Goal: Task Accomplishment & Management: Complete application form

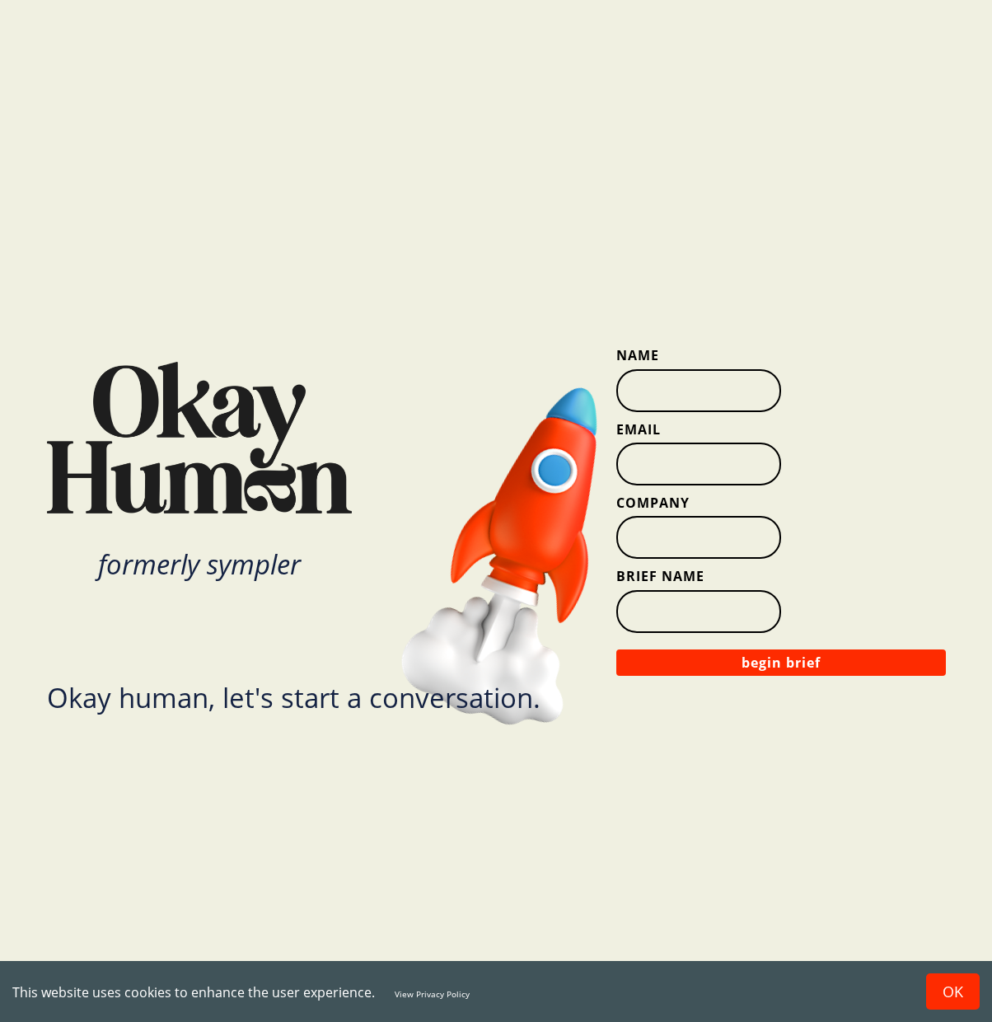
click at [687, 395] on input "Name" at bounding box center [698, 390] width 165 height 43
type input "[PERSON_NAME]"
type input "[EMAIL_ADDRESS][DOMAIN_NAME]"
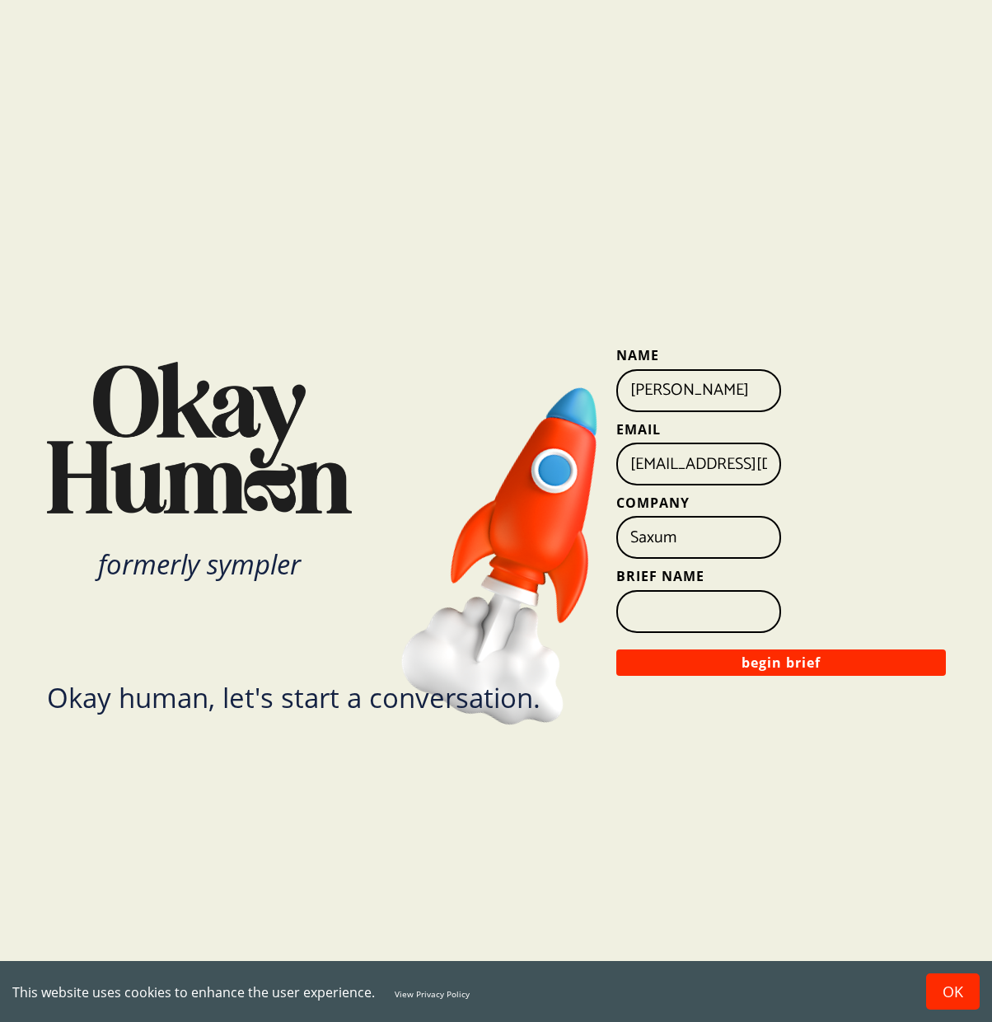
type input "Saxum"
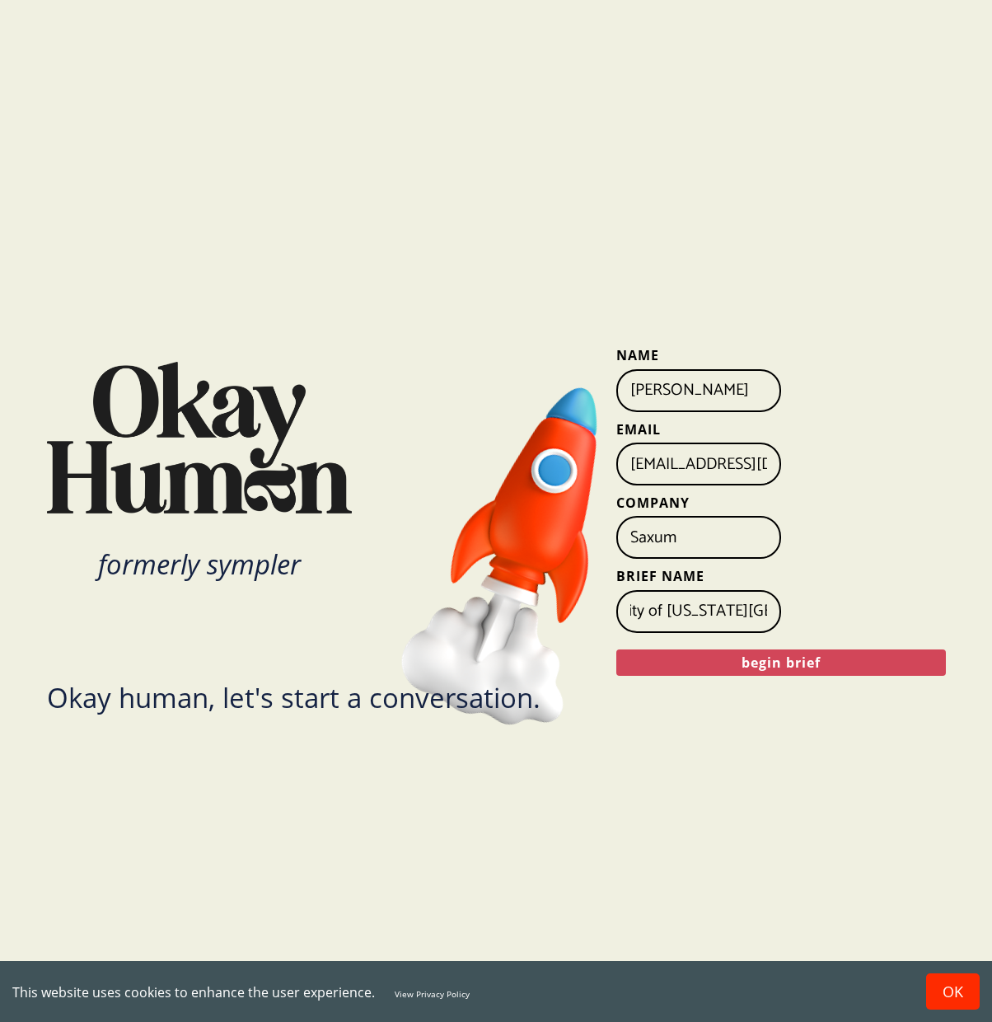
type input "Community/City Brand Research Support - City of [US_STATE][GEOGRAPHIC_DATA]"
click at [794, 663] on button "begin brief" at bounding box center [781, 662] width 330 height 26
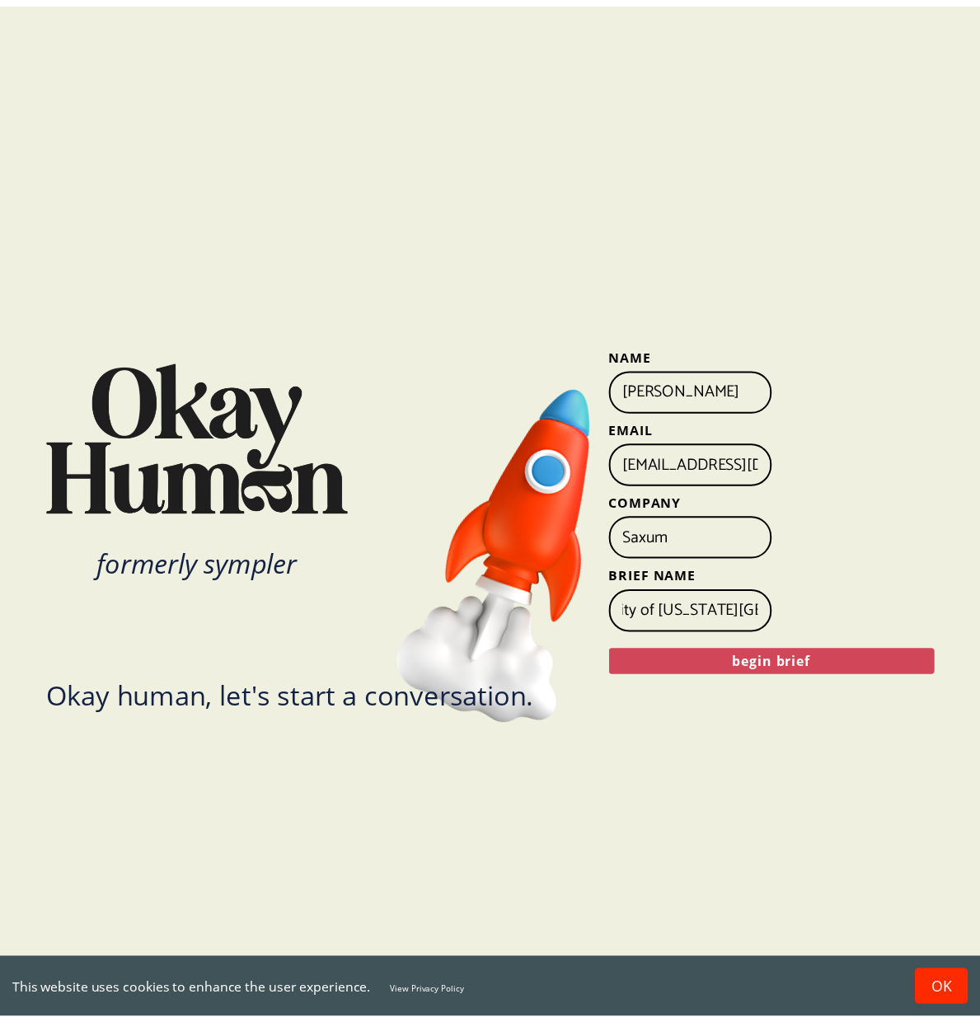
scroll to position [0, 0]
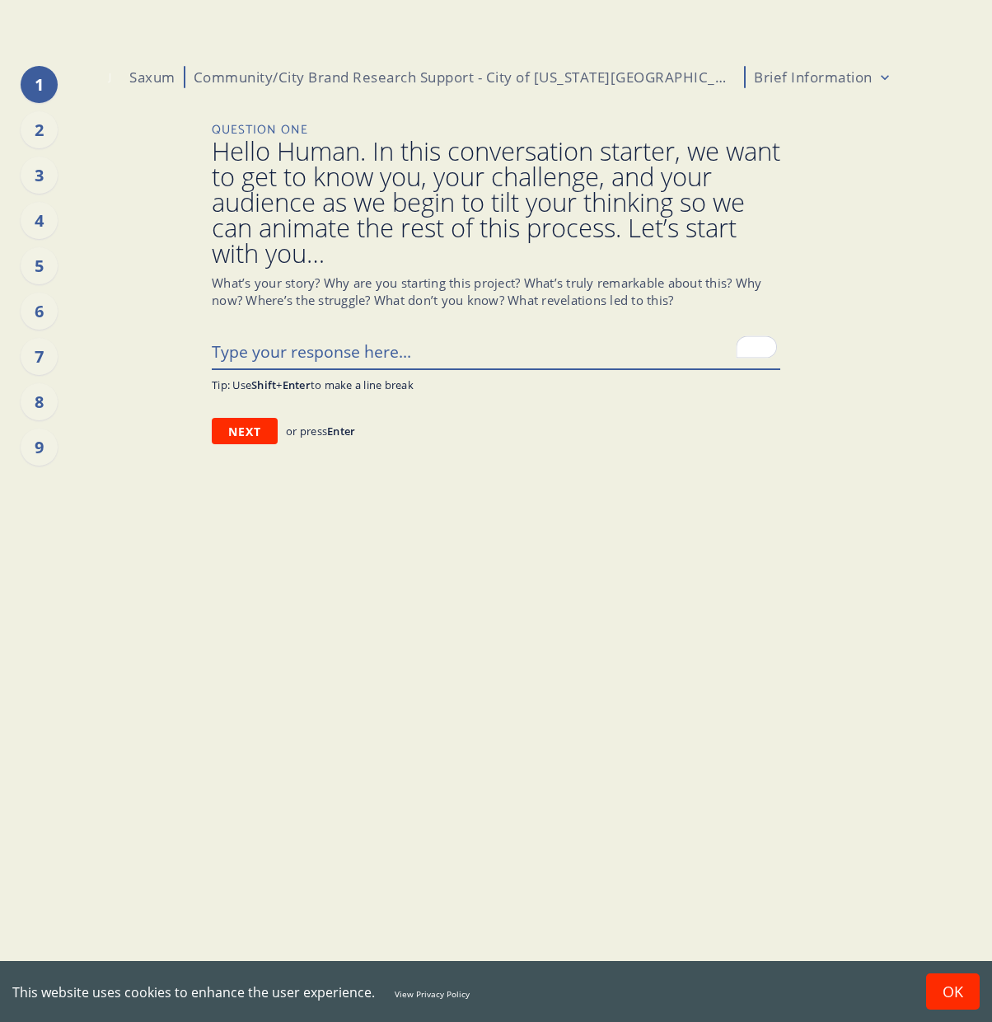
paste textarea "Saxum is preparing a response to the Greater [US_STATE] City Chamber’s Communit…"
type textarea "x"
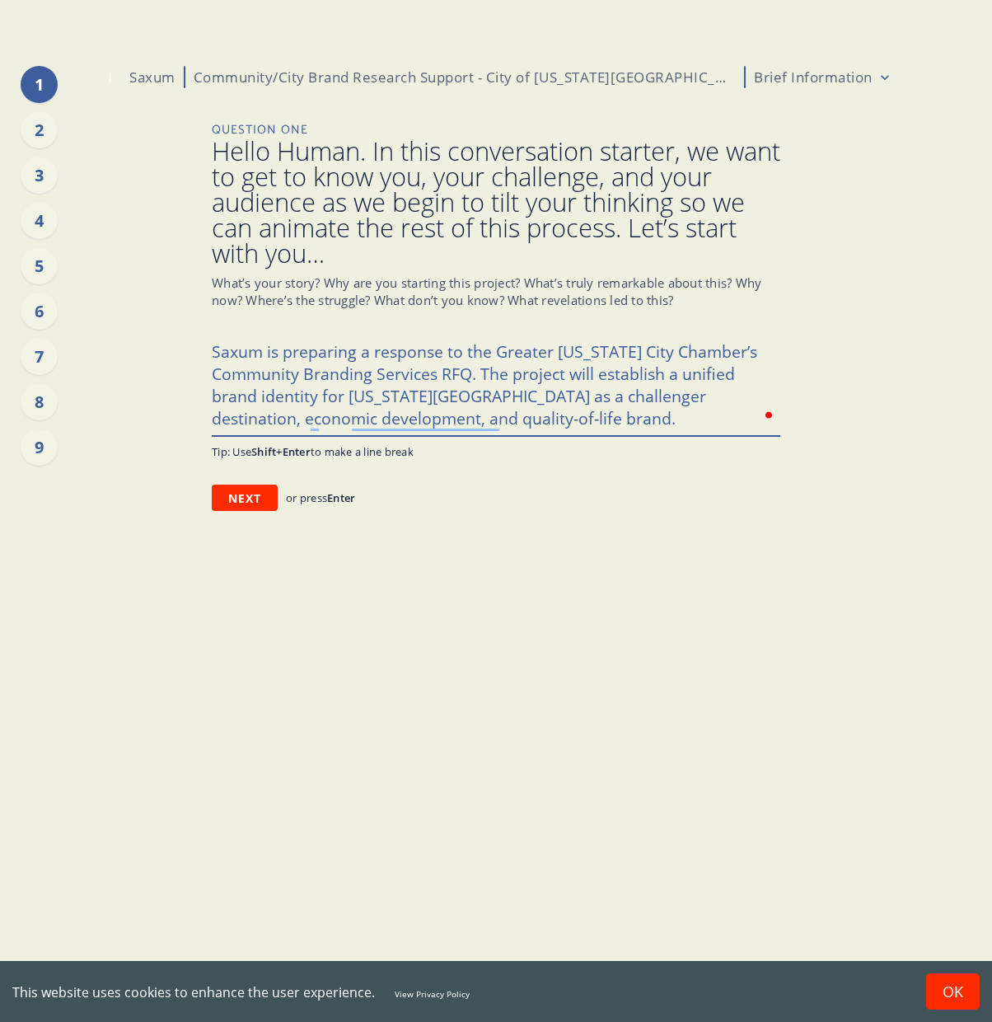
type textarea "Saxum is preparing a response to the Greater [US_STATE] City Chamber’s Communit…"
type textarea "x"
type textarea "Saxum is preparing a response to the Greater [US_STATE] City Chamber’s Communit…"
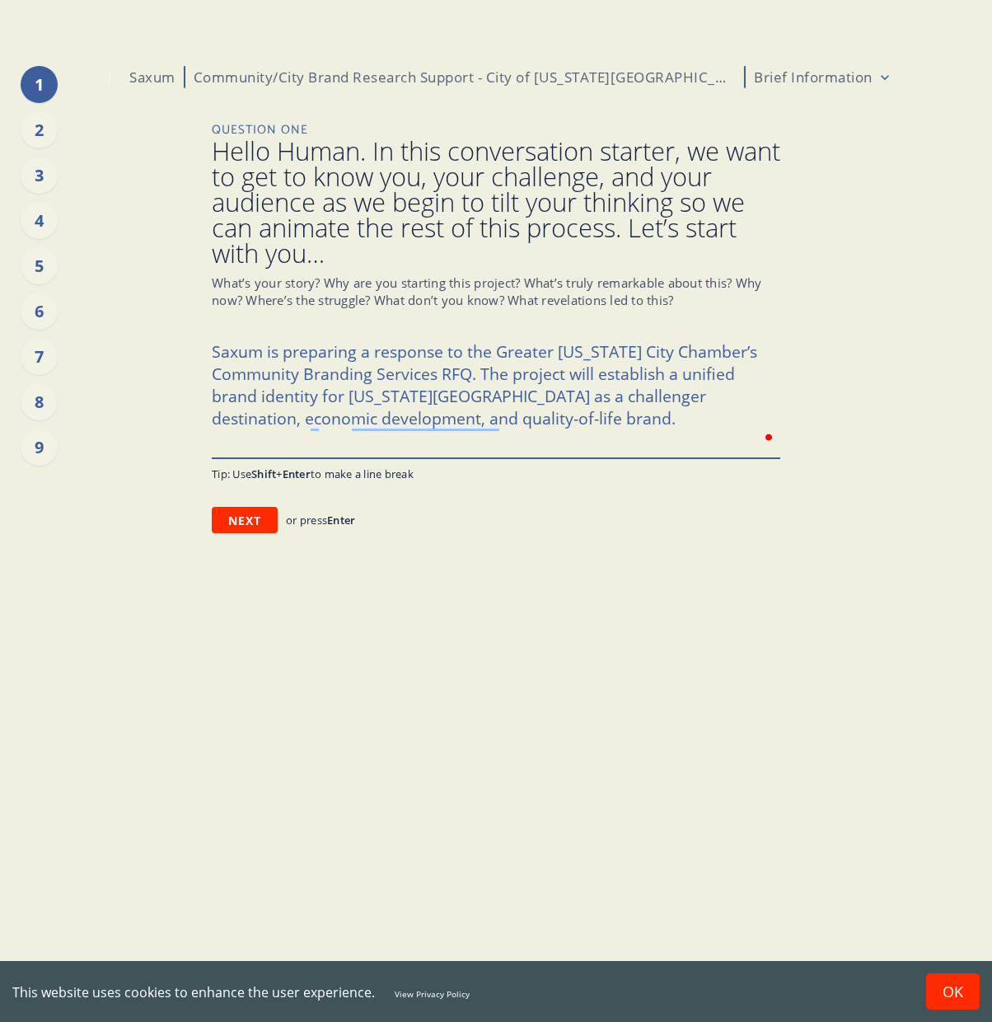
type textarea "x"
type textarea "Saxum is preparing a response to the Greater [US_STATE] City Chamber’s Communit…"
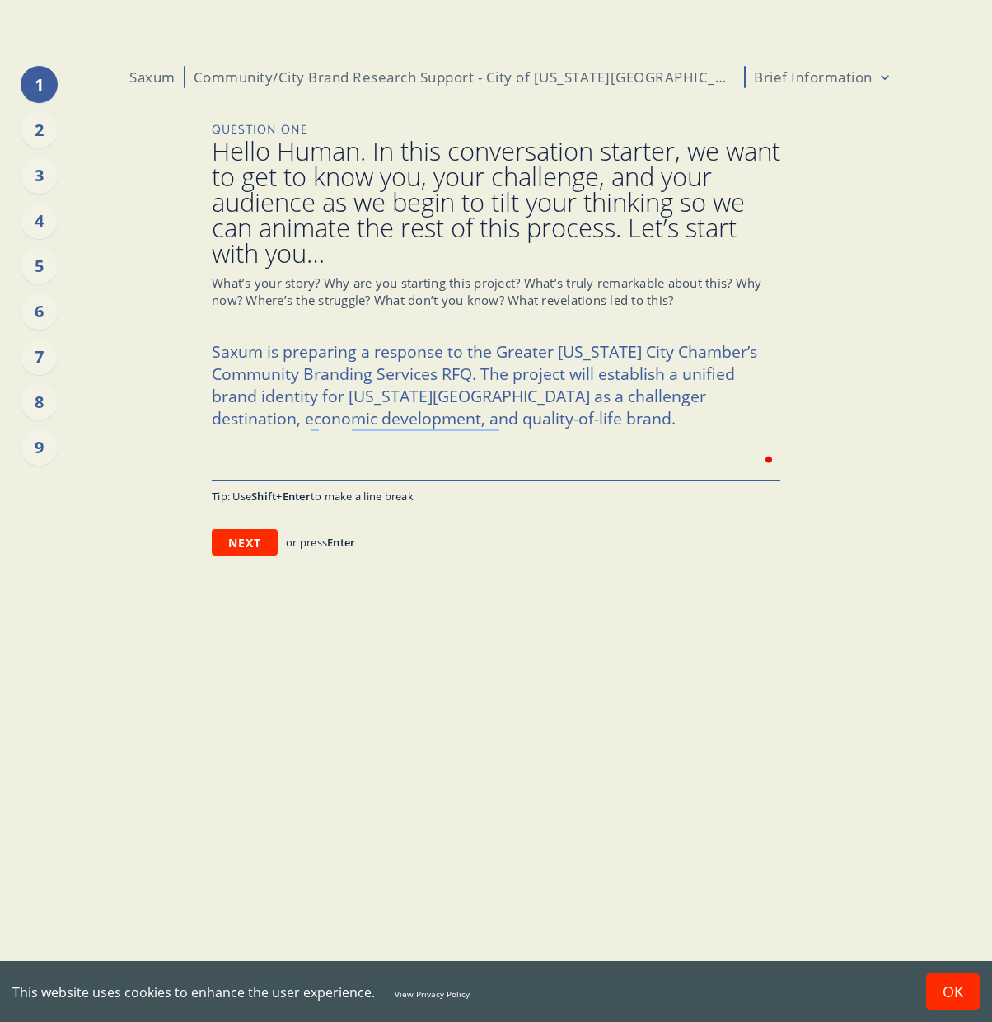
paste textarea "A core part of the scope requires comprehensive research and stakeholder insigh…"
type textarea "x"
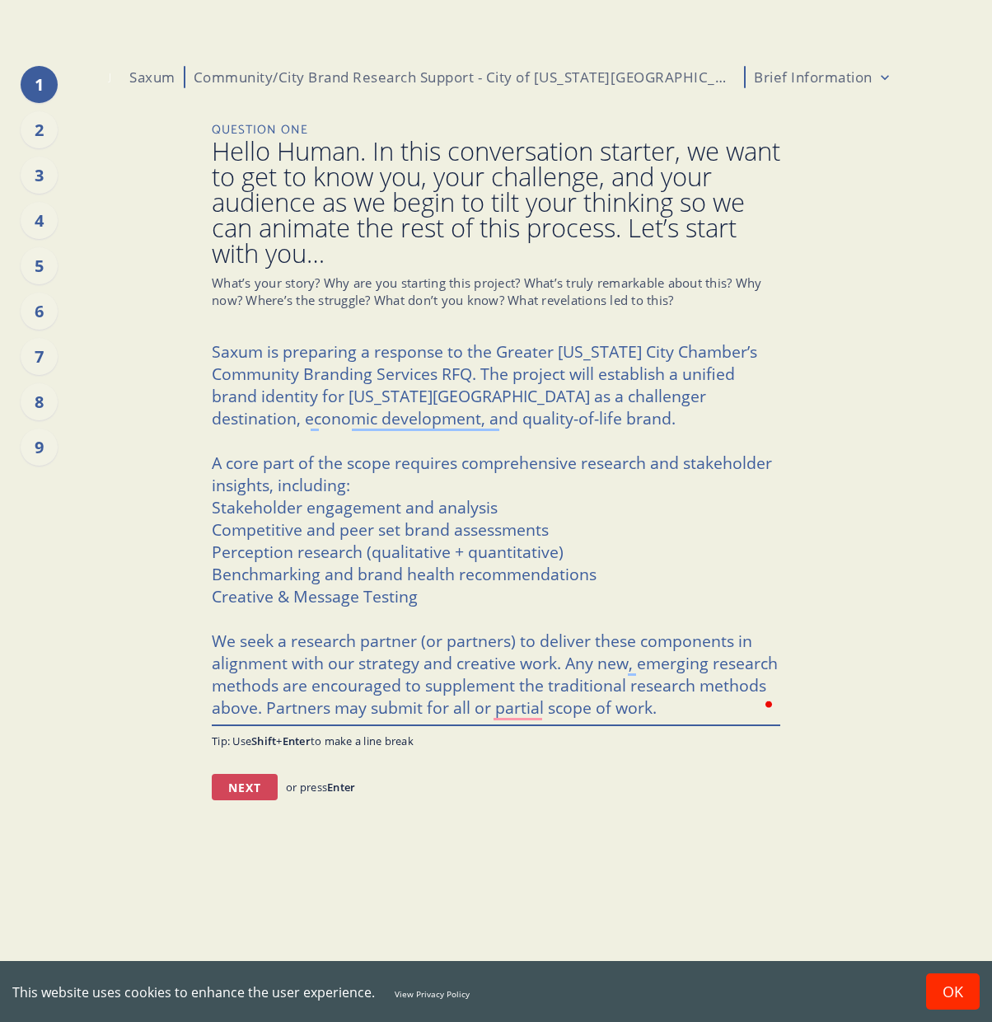
type textarea "Saxum is preparing a response to the Greater [US_STATE] City Chamber’s Communit…"
click at [242, 789] on button "Next" at bounding box center [245, 787] width 66 height 26
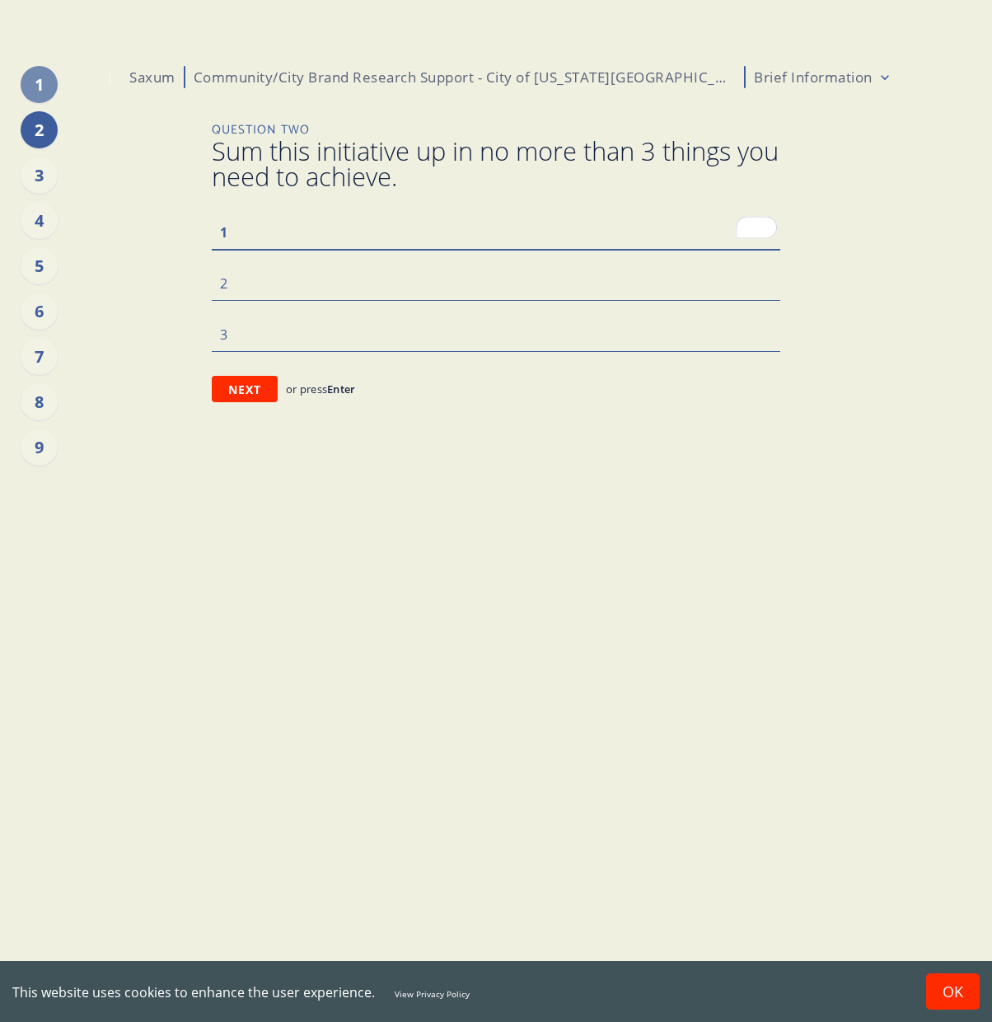
paste textarea "comprehensive research"
type textarea "x"
type textarea "comprehensive research"
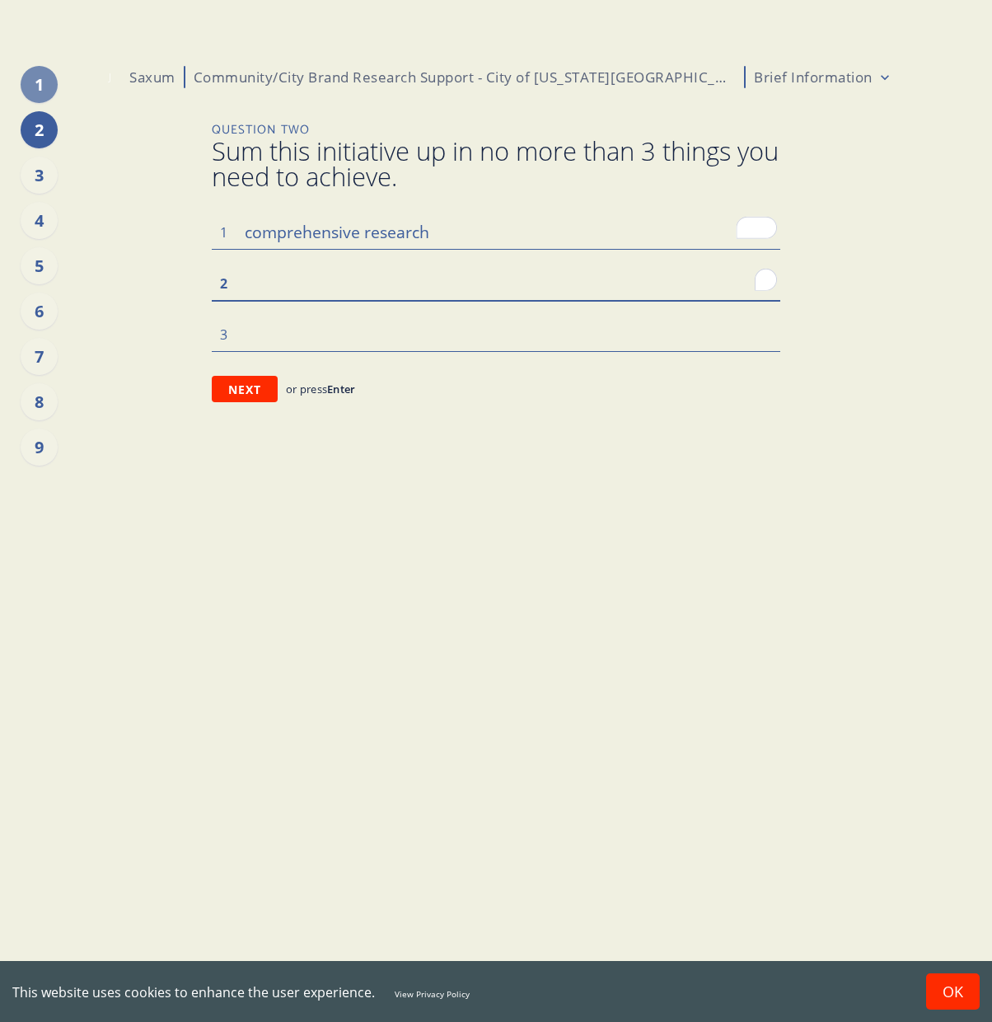
click at [279, 275] on textarea "To enrich screen reader interactions, please activate Accessibility in Grammarl…" at bounding box center [496, 282] width 569 height 35
paste textarea "stakeholder insights"
type textarea "x"
type textarea "stakeholder insights"
click at [239, 394] on button "Next" at bounding box center [245, 389] width 66 height 26
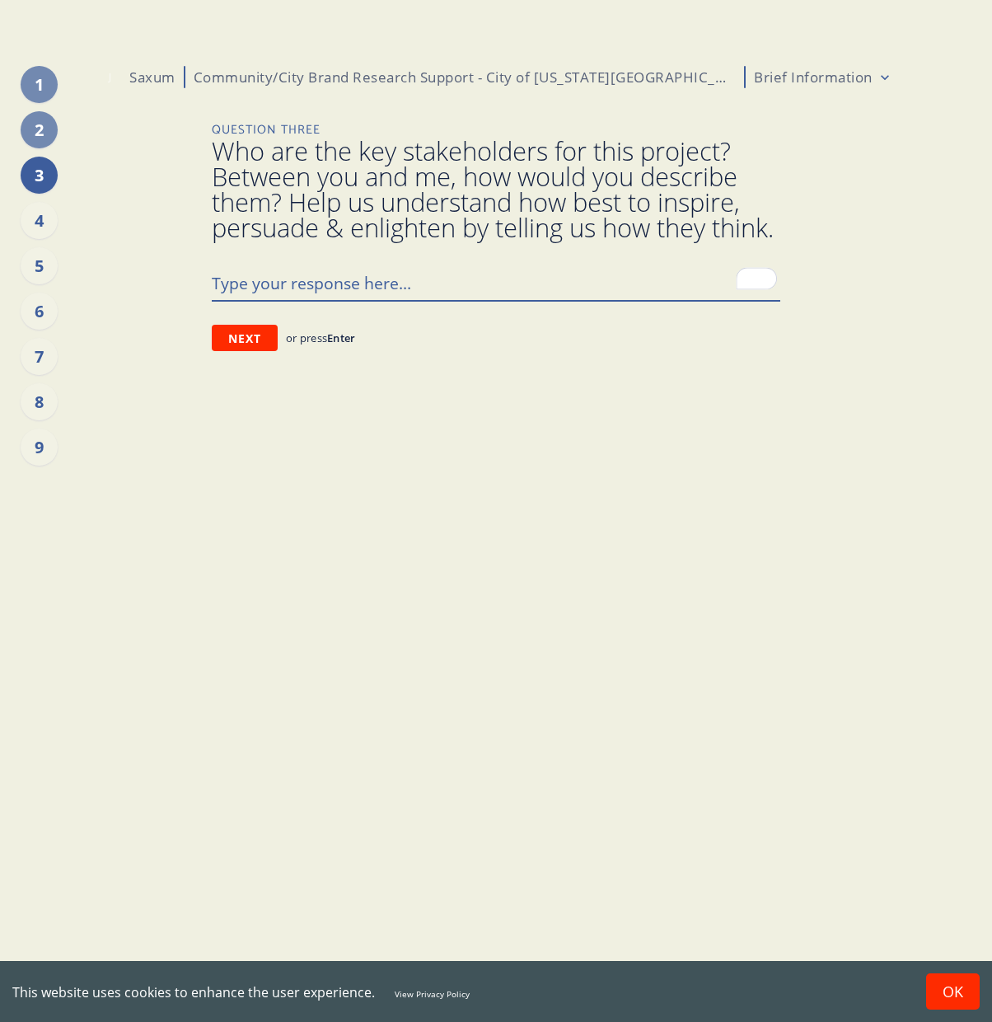
click at [268, 300] on textarea "To enrich screen reader interactions, please activate Accessibility in Grammarl…" at bounding box center [496, 282] width 569 height 35
type textarea "x"
type textarea "S"
type textarea "x"
type textarea "Sa"
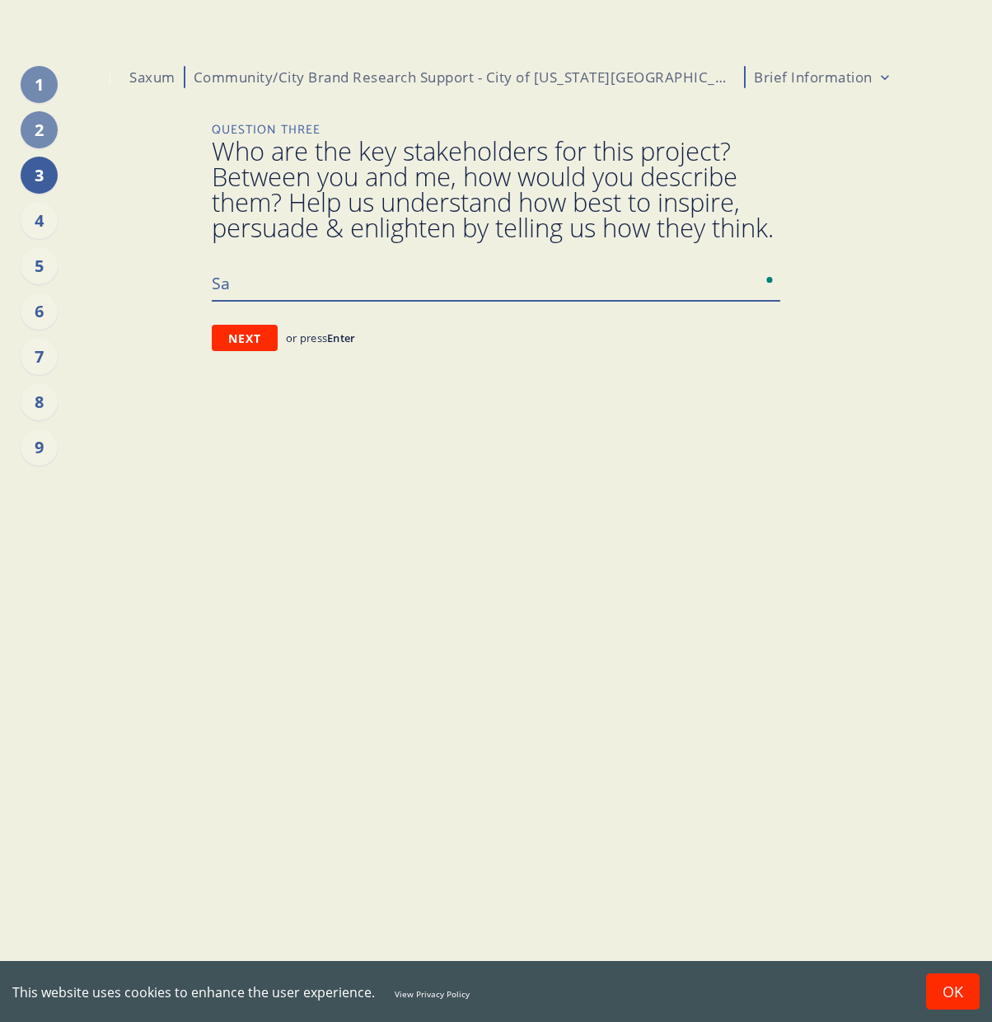
type textarea "x"
type textarea "Sax"
type textarea "x"
type textarea "Saxu"
type textarea "x"
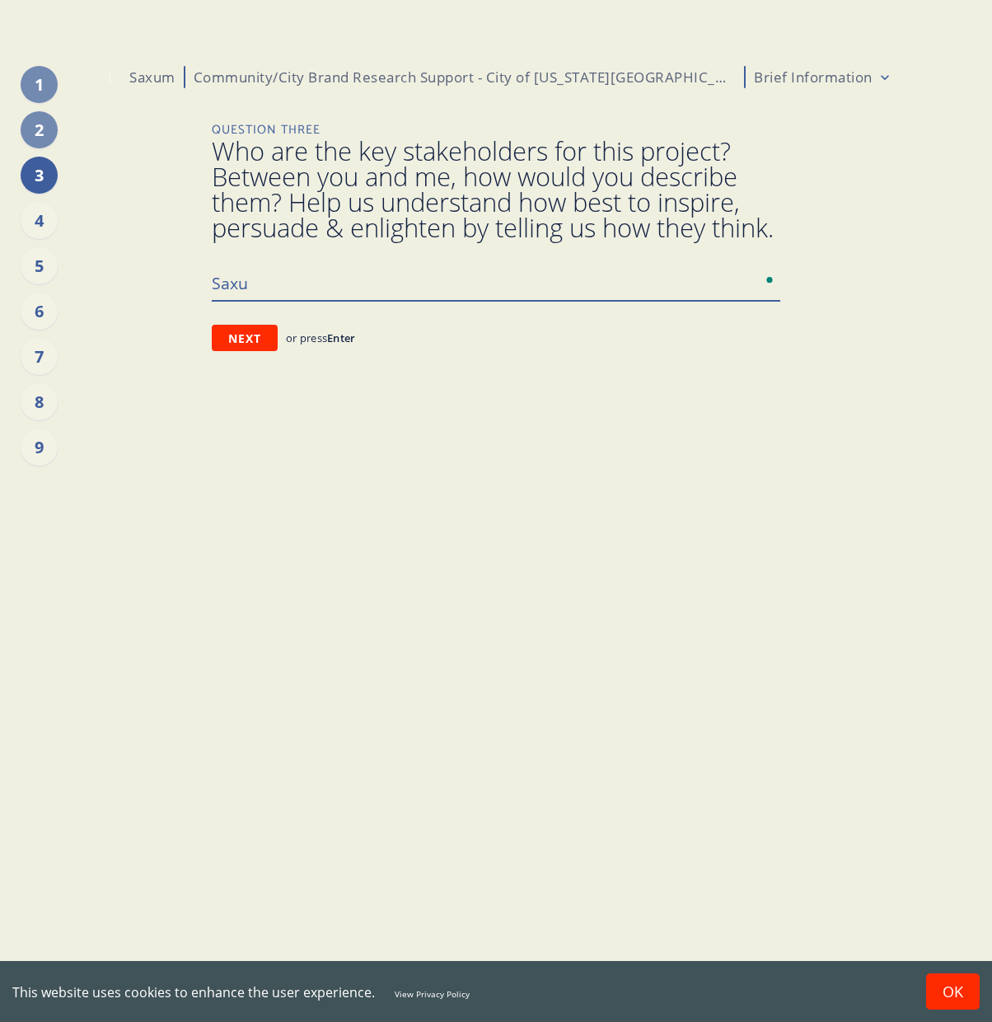
type textarea "Saxum"
type textarea "x"
type textarea "Saxum"
type textarea "x"
type textarea "Saxum ("
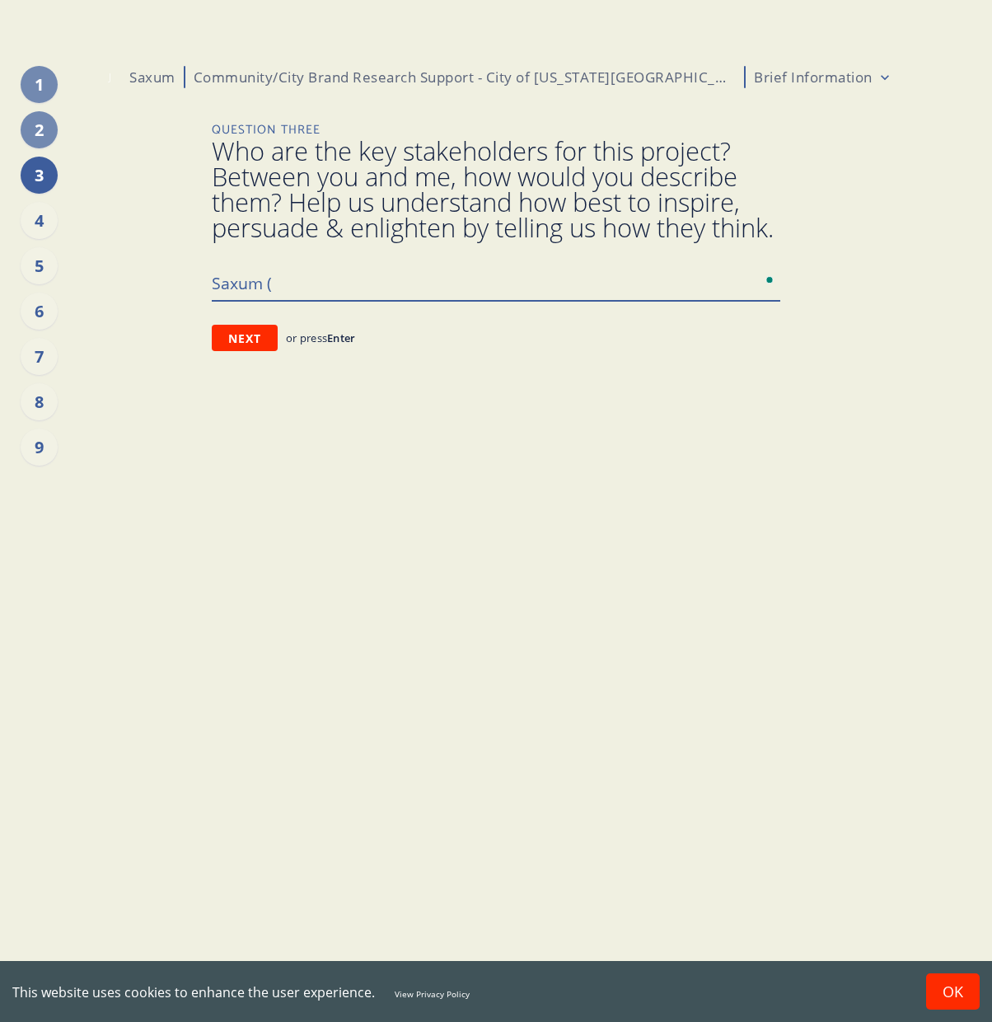
type textarea "x"
type textarea "Saxum (A"
type textarea "x"
type textarea "Saxum (Ag"
type textarea "x"
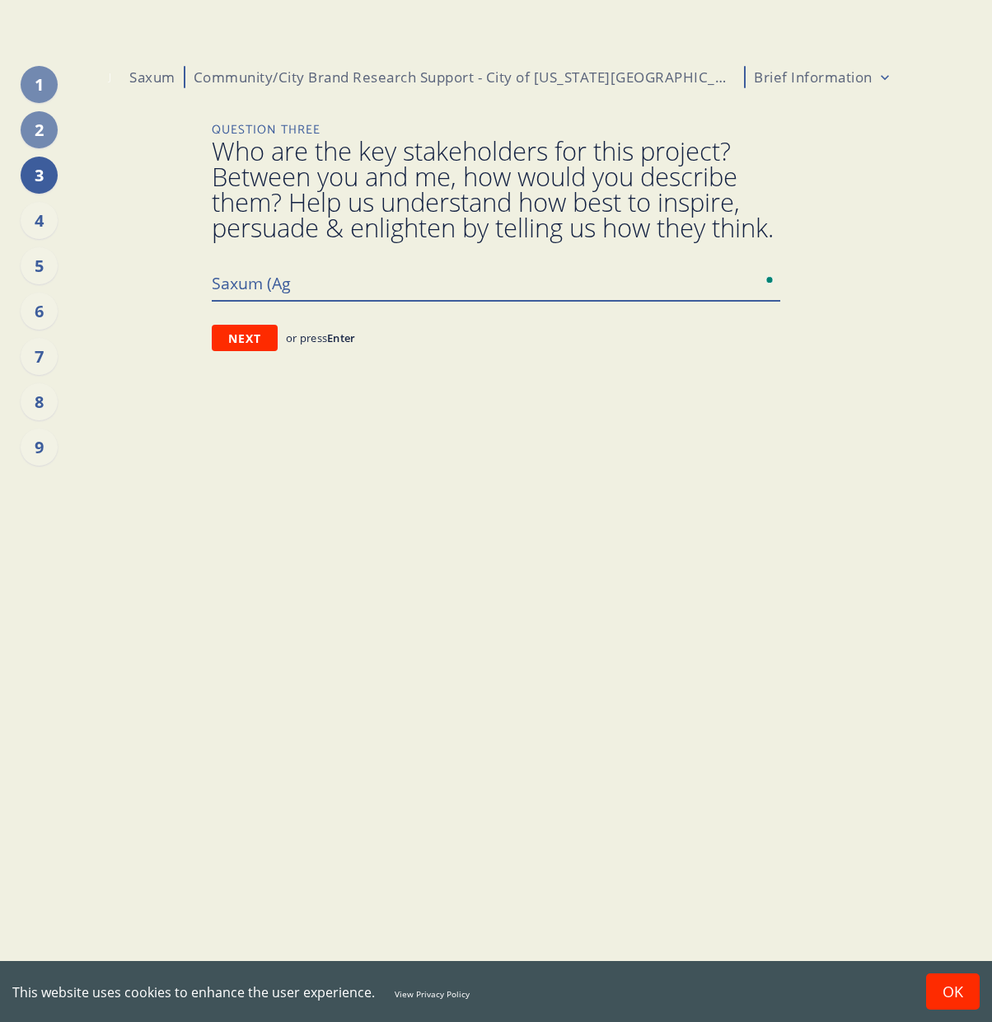
type textarea "Saxum (Age"
type textarea "x"
type textarea "Saxum (Agen"
type textarea "x"
type textarea "Saxum (Agenc"
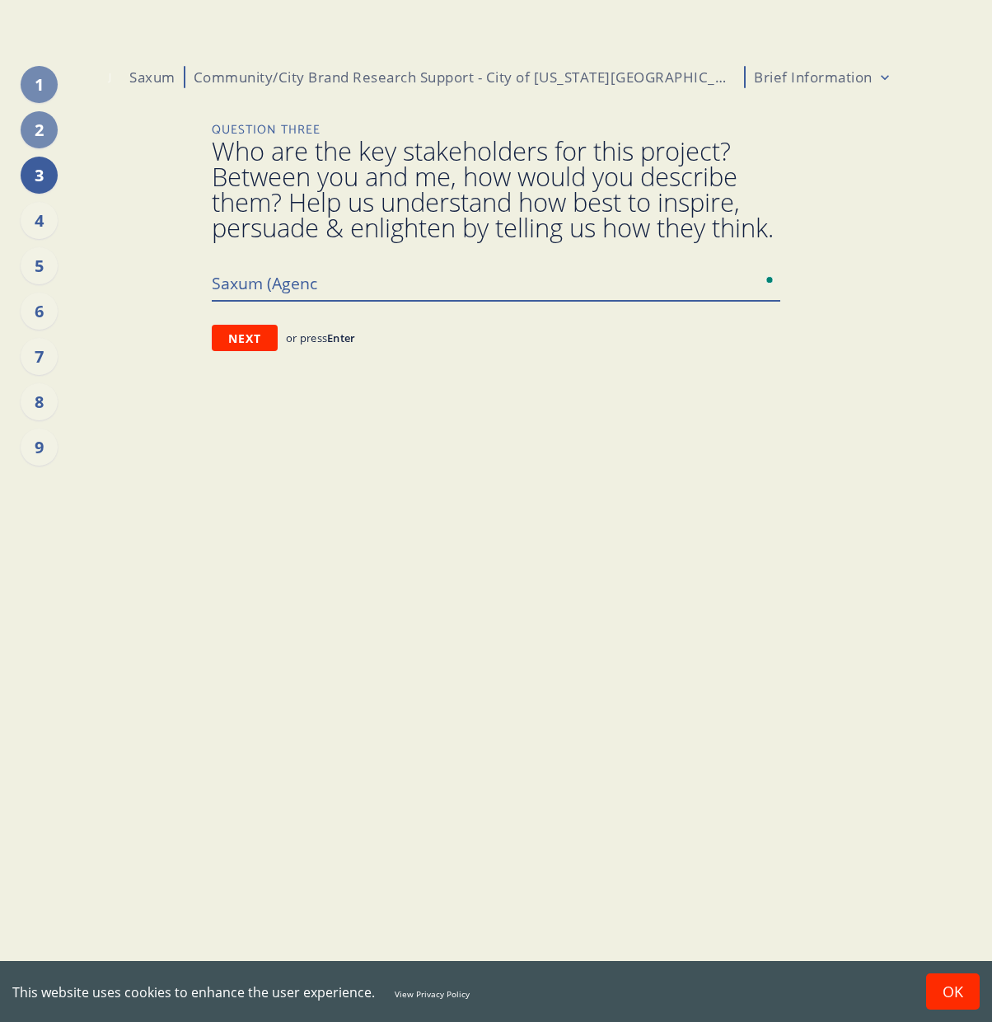
type textarea "x"
type textarea "Saxum (Agency"
type textarea "x"
type textarea "Saxum (Agency)"
type textarea "x"
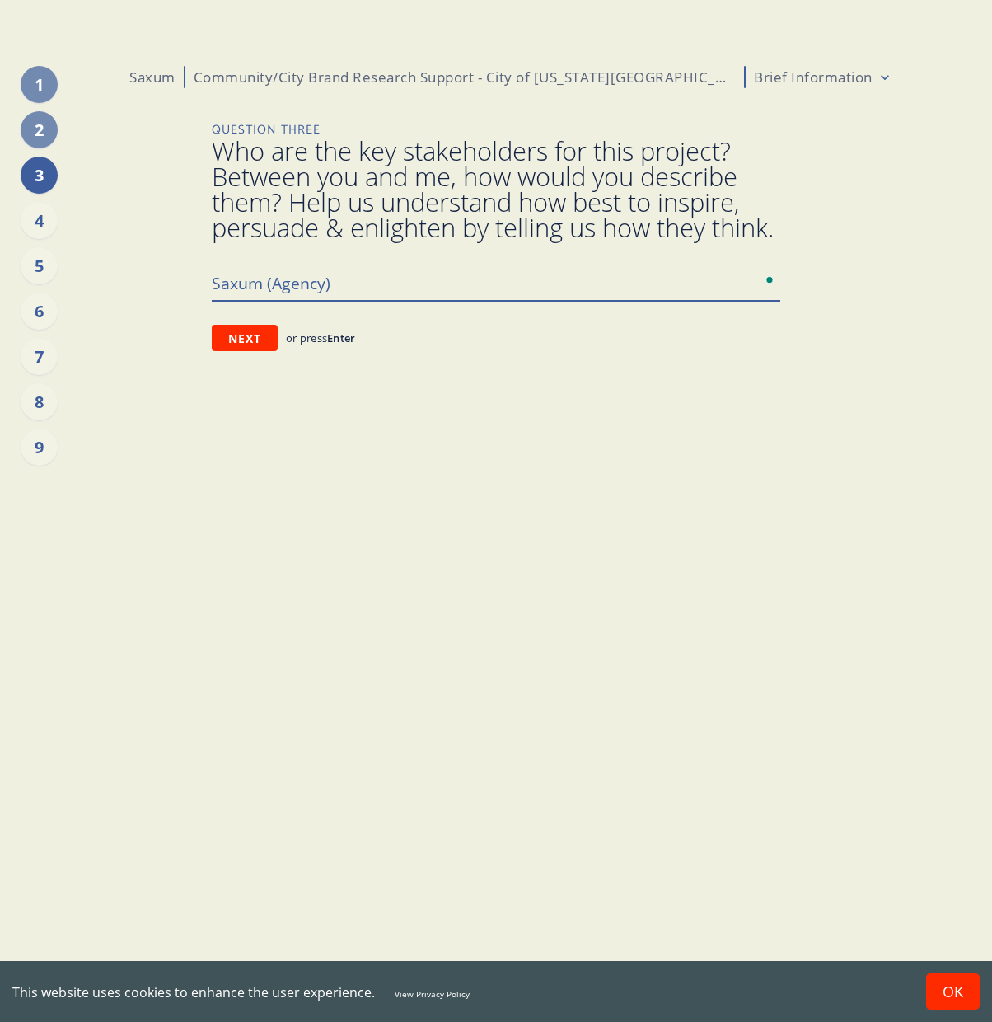
type textarea "Saxum (Agency) -"
type textarea "x"
type textarea "Saxum (Agency) -"
type textarea "x"
type textarea "Saxum (Agency) - M"
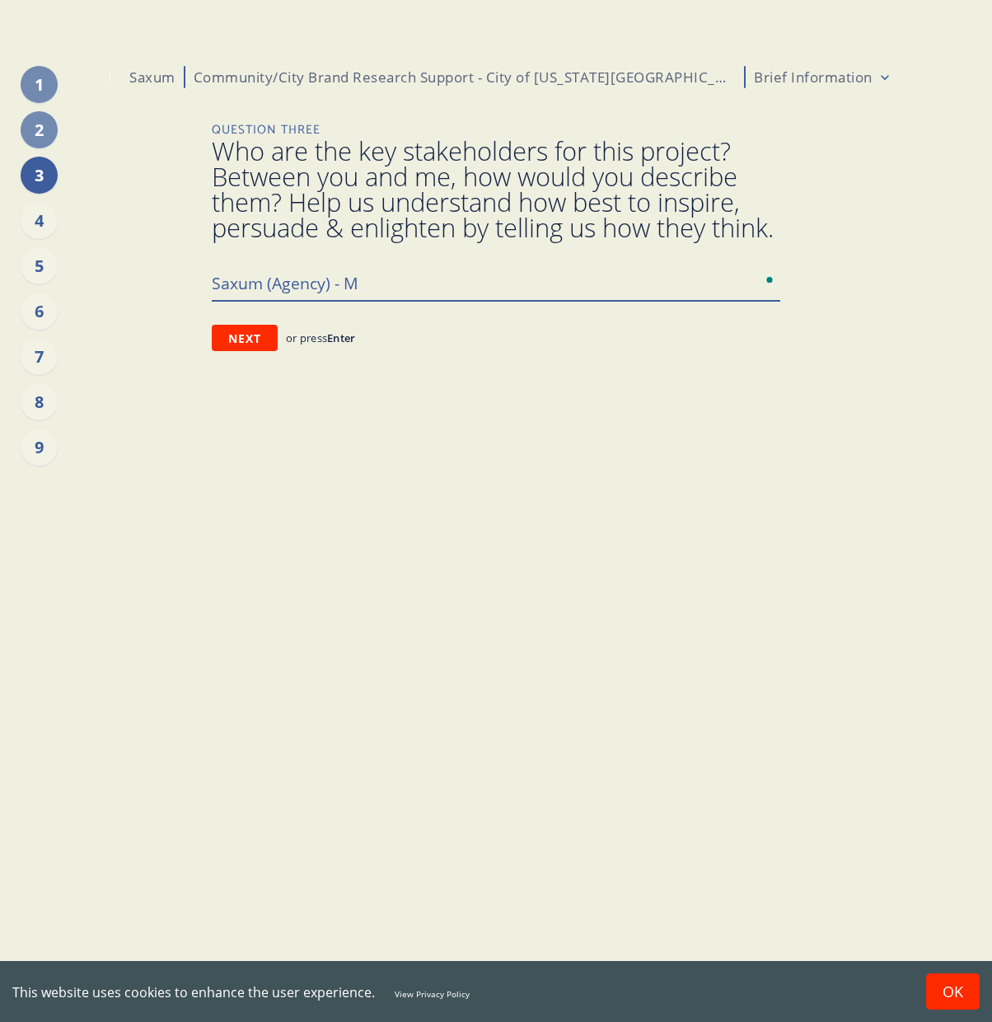
type textarea "x"
type textarea "Saxum (Agency) - [PERSON_NAME]"
type textarea "x"
type textarea "Saxum (Agency) - Mana"
type textarea "x"
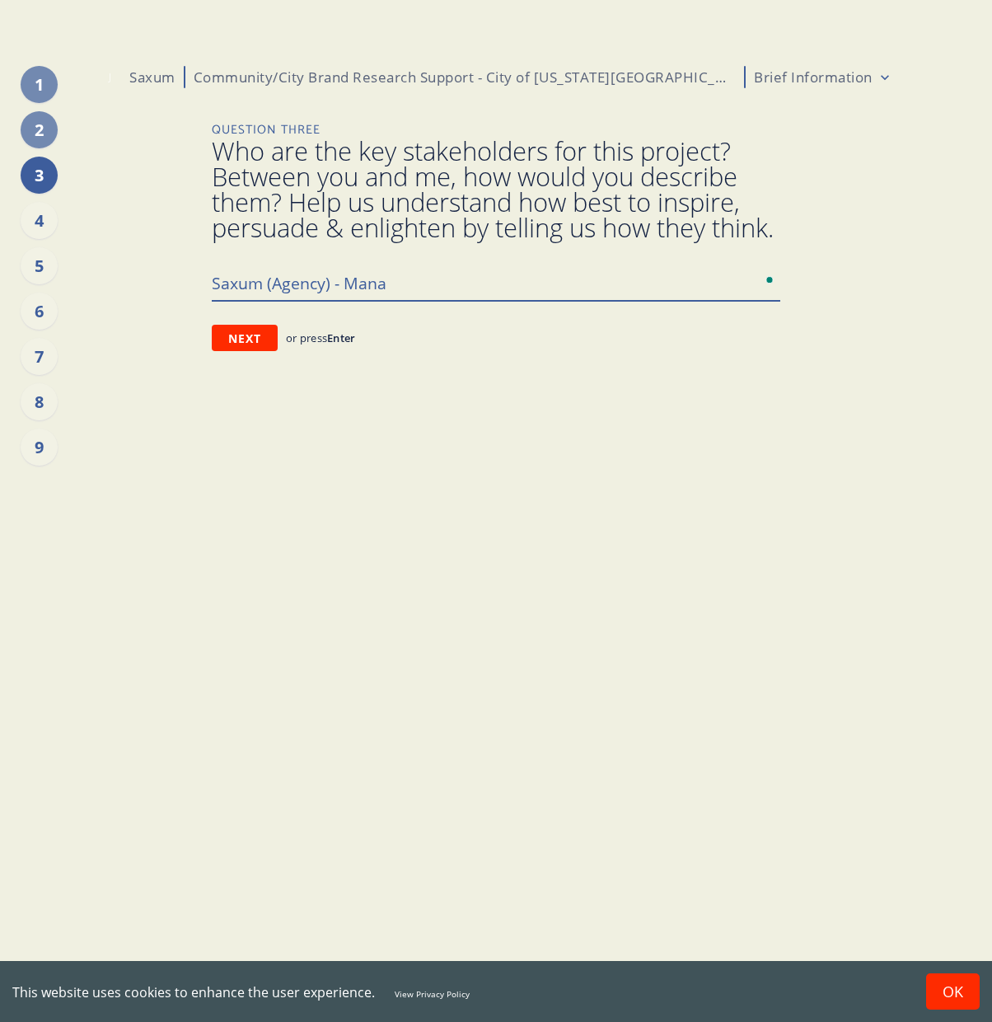
type textarea "Saxum (Agency) - Manag"
type textarea "x"
type textarea "Saxum (Agency) - [GEOGRAPHIC_DATA]"
type textarea "x"
type textarea "Saxum (Agency) - [GEOGRAPHIC_DATA]"
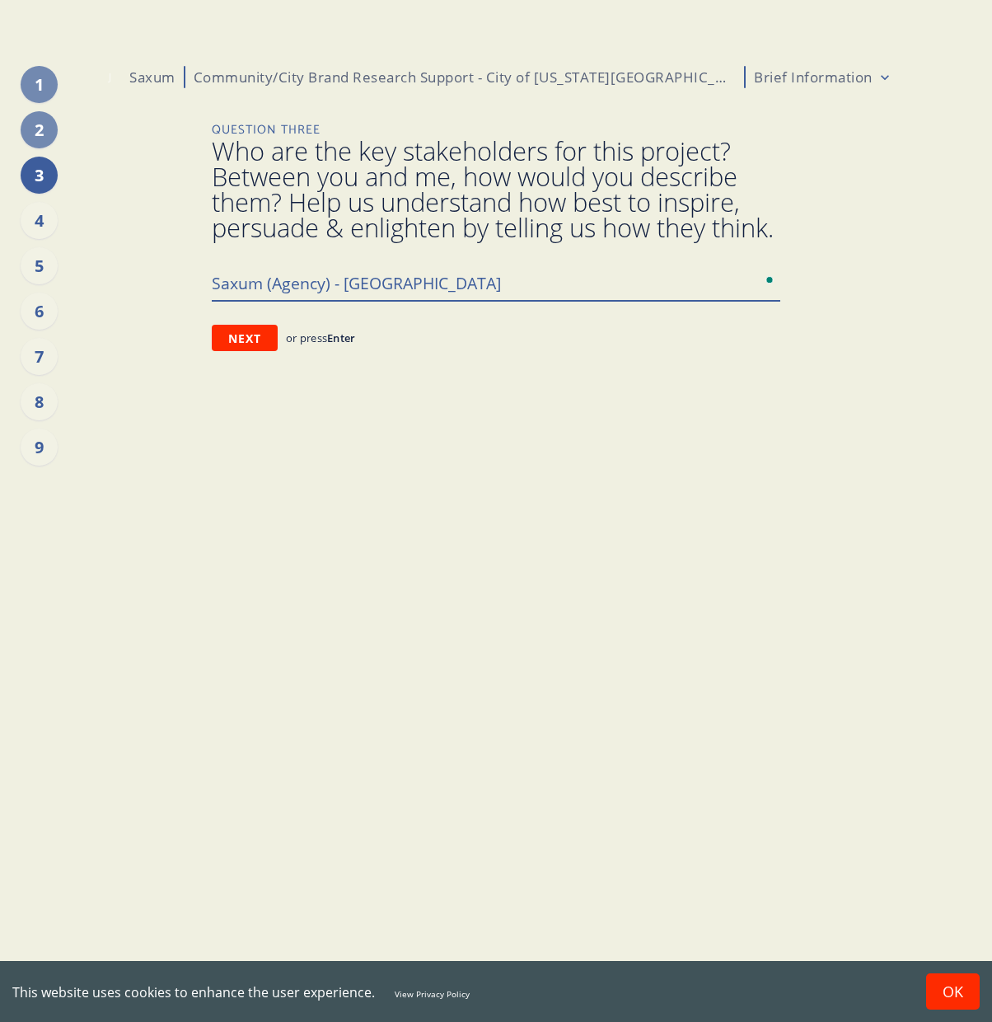
type textarea "x"
type textarea "Saxum (Agency) - Managing"
type textarea "x"
type textarea "Saxum (Agency) - Managing"
type textarea "x"
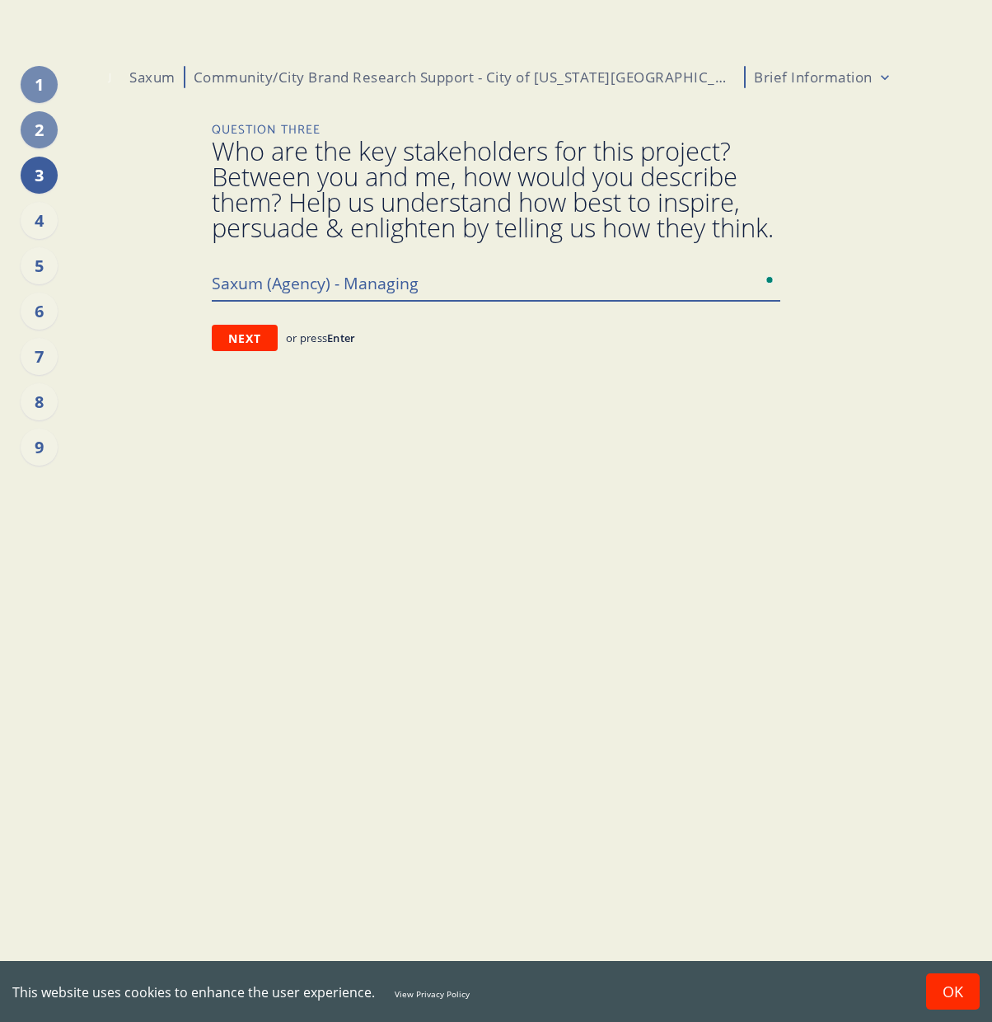
type textarea "Saxum (Agency) - Managing P"
type textarea "x"
type textarea "Saxum (Agency) - Managing Pa"
type textarea "x"
type textarea "Saxum (Agency) - Managing Par"
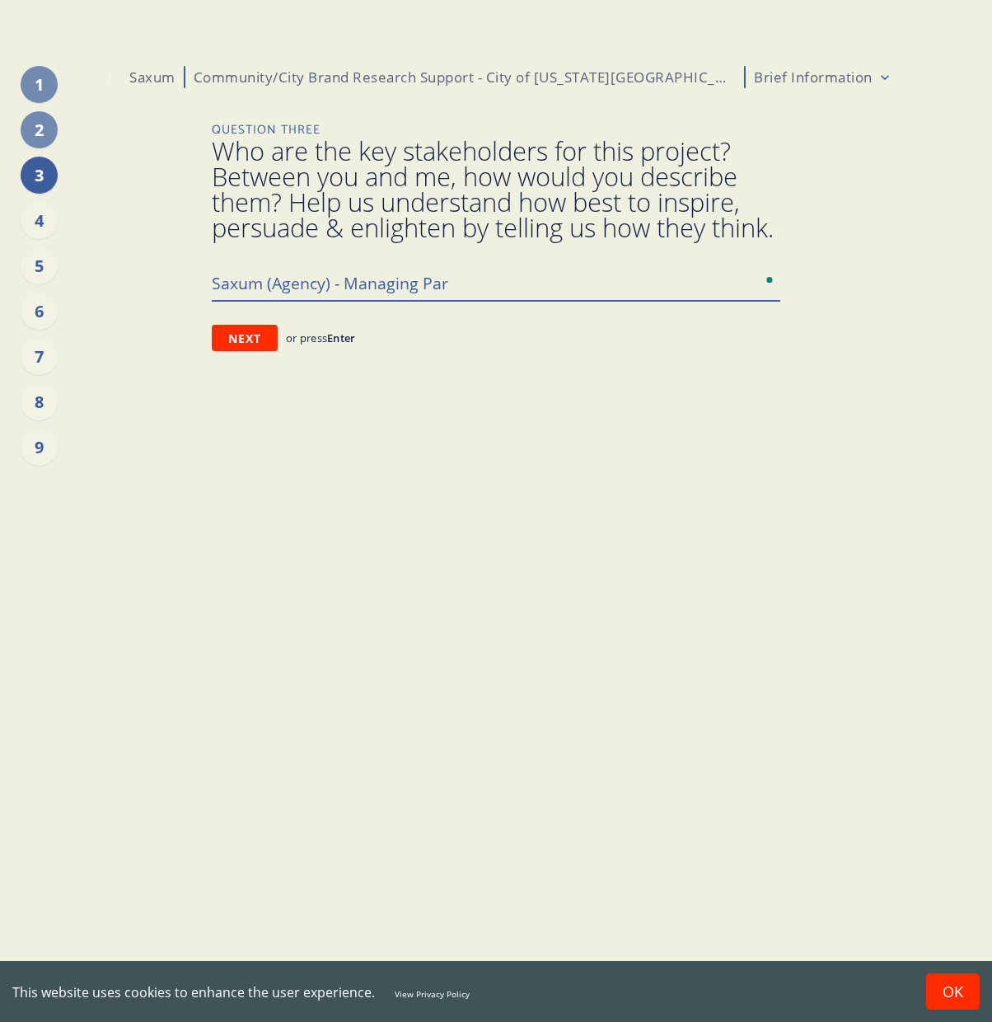
type textarea "x"
type textarea "Saxum (Agency) - Managing Part"
type textarea "x"
type textarea "Saxum (Agency) - Managing Partn"
type textarea "x"
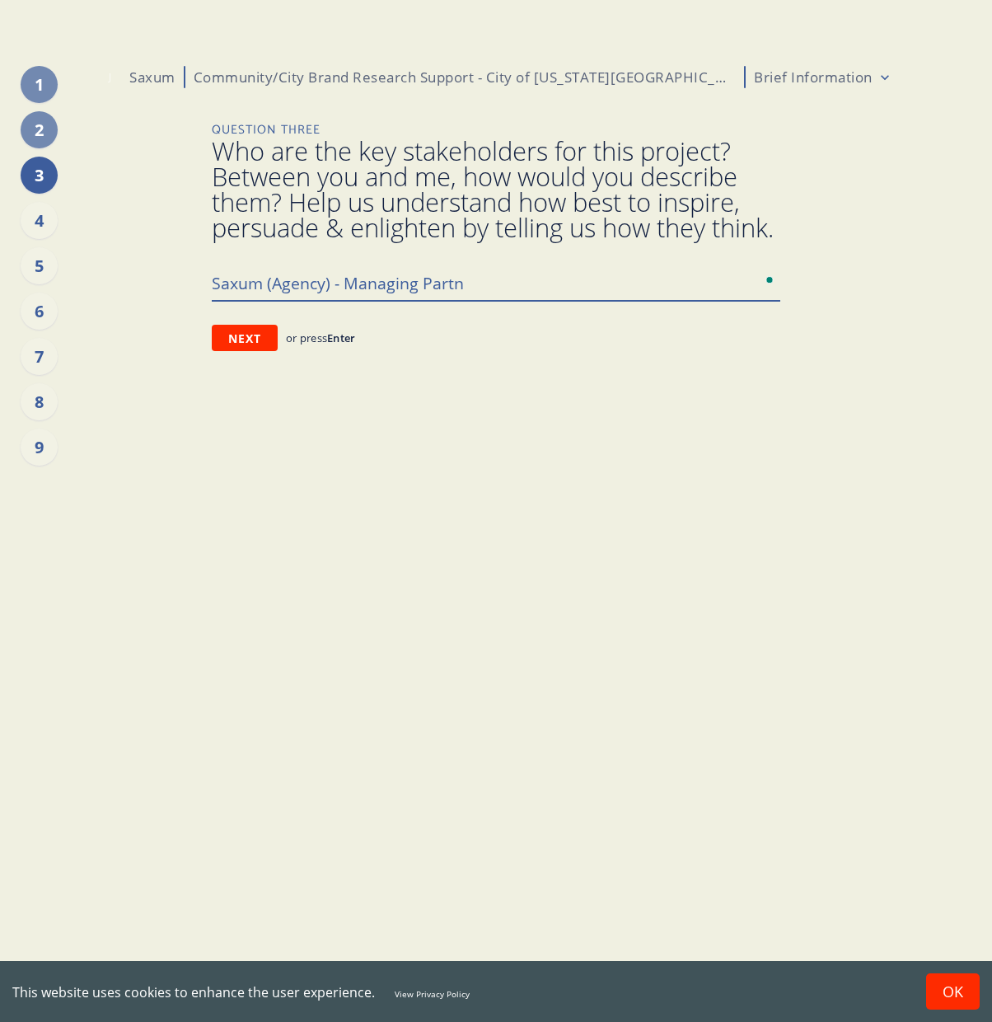
type textarea "Saxum (Agency) - Managing Partne"
type textarea "x"
type textarea "Saxum (Agency) - Managing Partner"
type textarea "x"
type textarea "Saxum (Agency) - Managing Partner,"
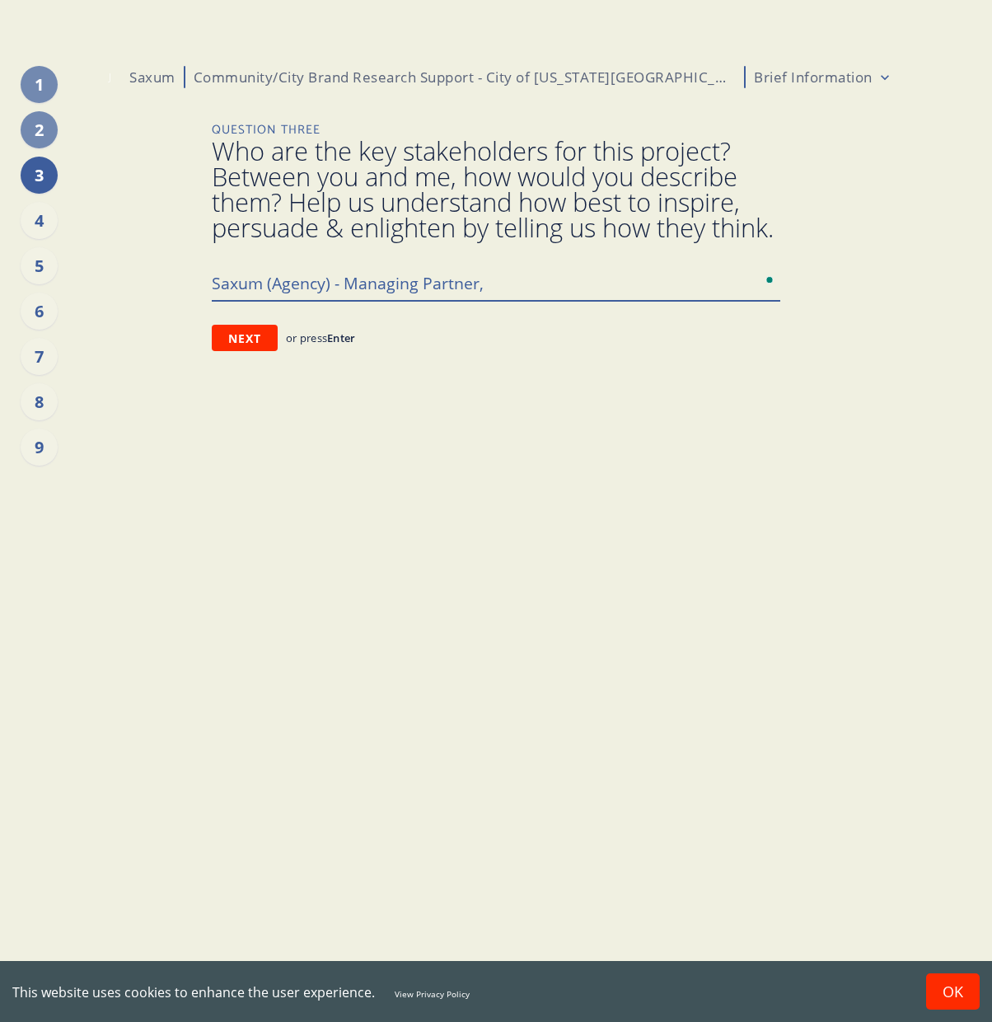
type textarea "x"
type textarea "Saxum (Agency) - Managing Partner,"
type textarea "x"
type textarea "Saxum (Agency) - Managing Partner, G"
type textarea "x"
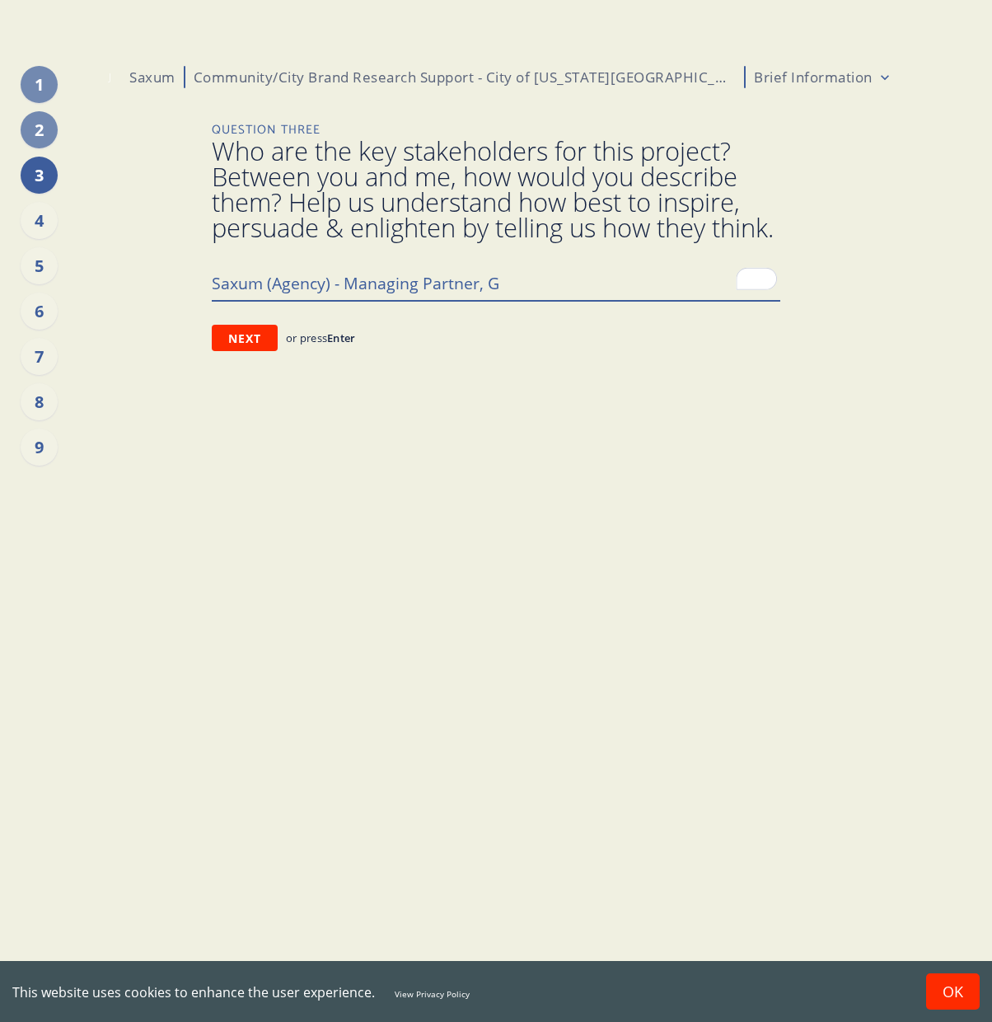
type textarea "Saxum (Agency) - Managing Partner, Gr"
type textarea "x"
type textarea "Saxum (Agency) - Managing Partner, Gre"
type textarea "x"
type textarea "Saxum (Agency) - Managing Partner, Grea"
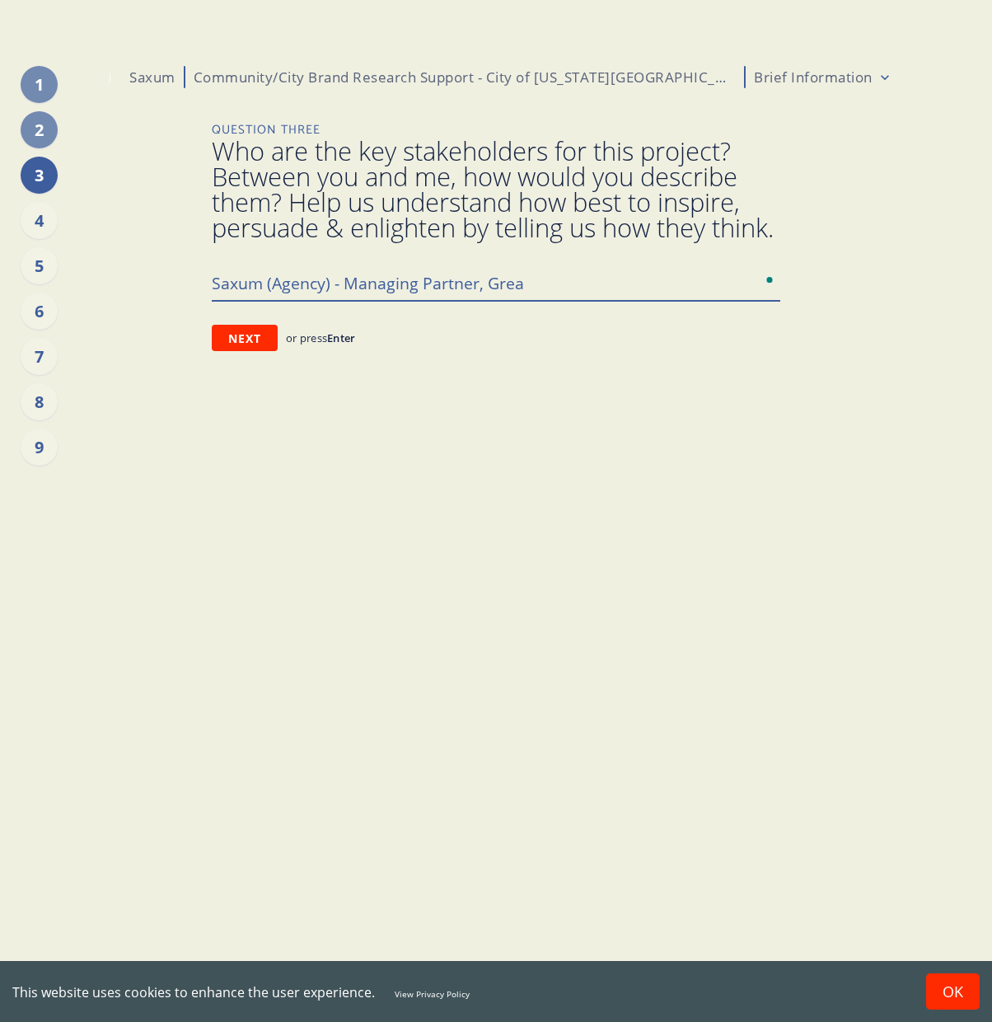
type textarea "x"
type textarea "Saxum (Agency) - Managing Partner, Great"
type textarea "x"
type textarea "Saxum (Agency) - Managing Partner, Greate"
type textarea "x"
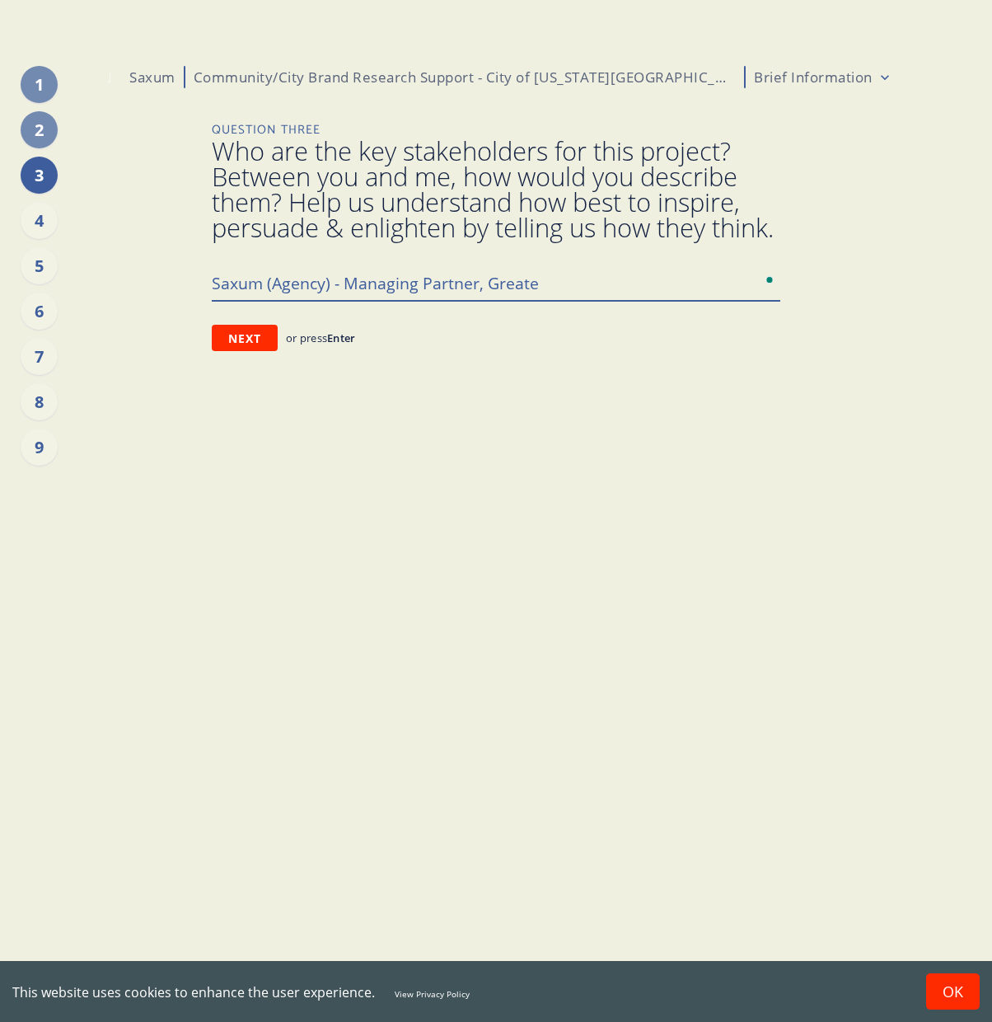
type textarea "Saxum (Agency) - Managing Partner, Greater"
type textarea "x"
type textarea "Saxum (Agency) - Managing Partner, Greater"
type textarea "x"
type textarea "Saxum (Agency) - Managing Partner, [GEOGRAPHIC_DATA]"
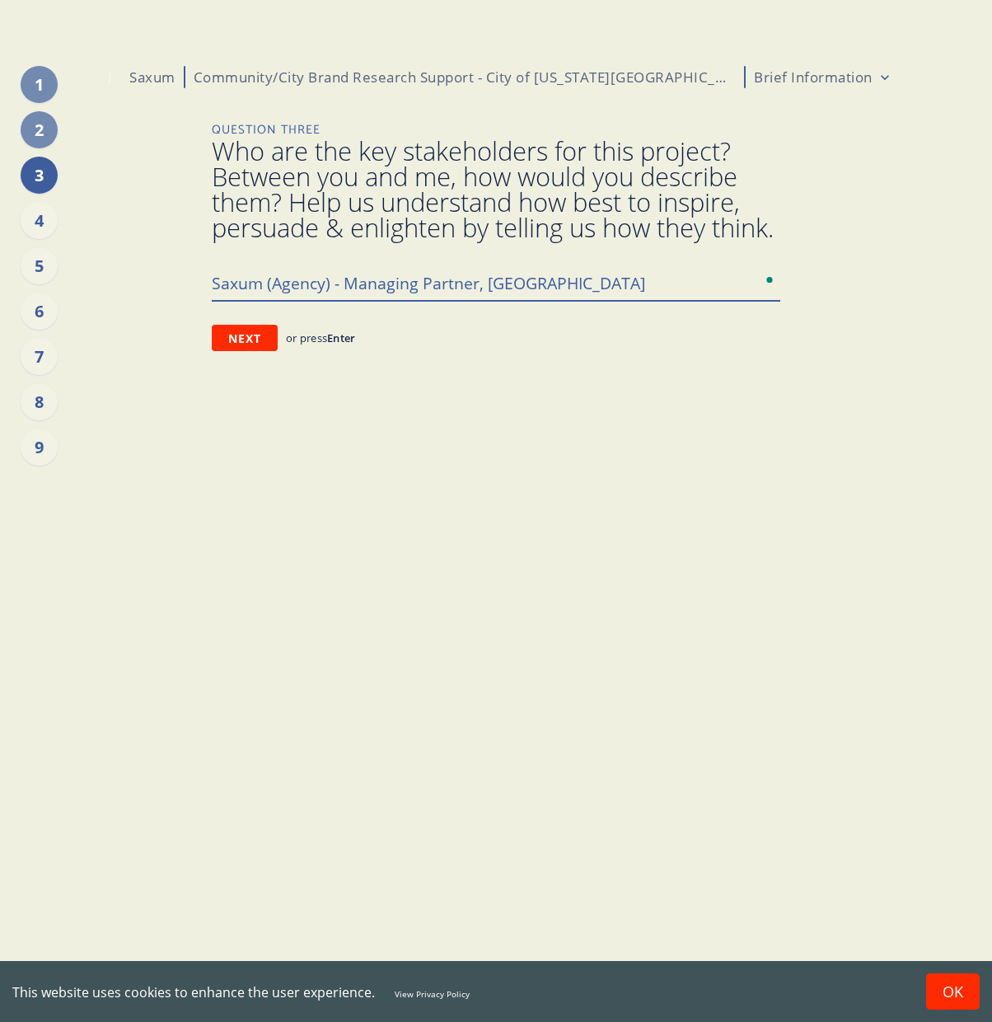
type textarea "x"
type textarea "Saxum (Agency) - Managing Partner, [GEOGRAPHIC_DATA]"
type textarea "x"
type textarea "Saxum (Agency) - Managing Partner, [GEOGRAPHIC_DATA]"
type textarea "x"
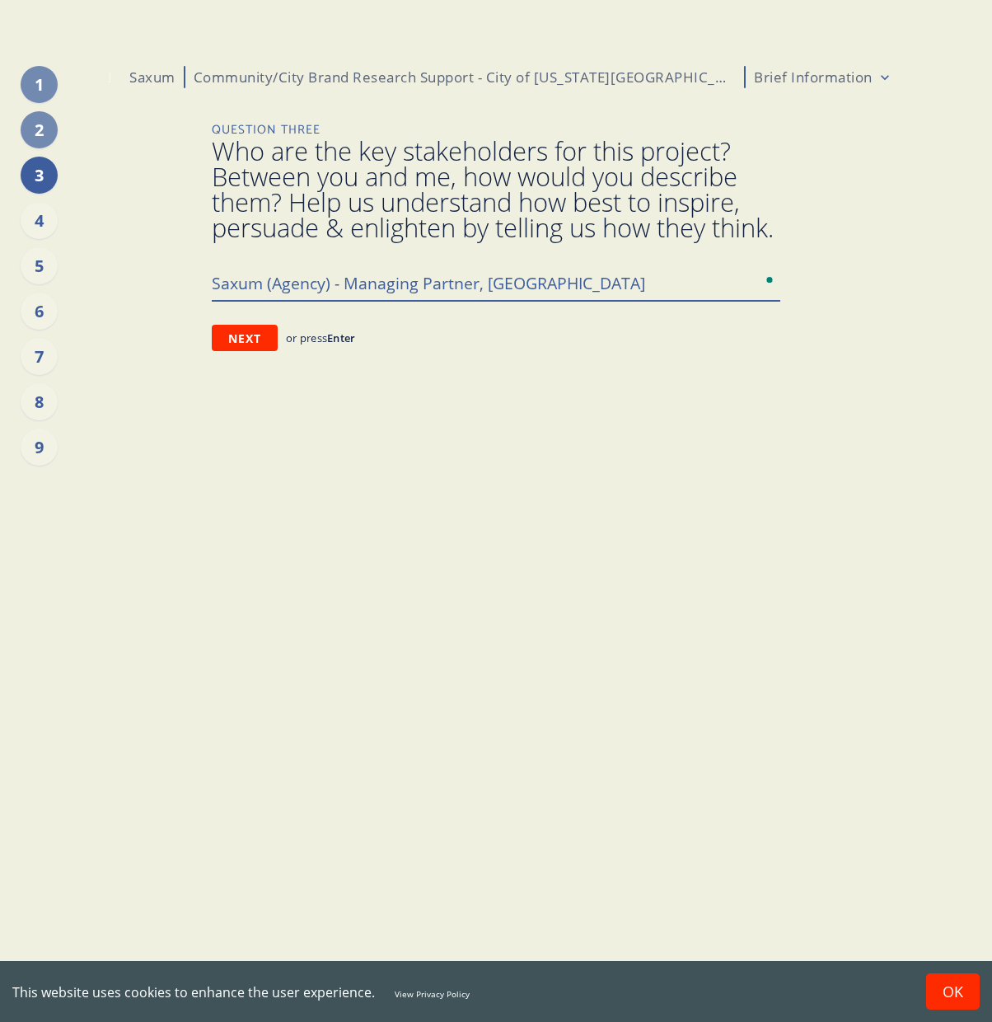
type textarea "Saxum (Agency) - Managing Partner, [GEOGRAPHIC_DATA]"
type textarea "x"
type textarea "Saxum (Agency) - Managing Partner, [GEOGRAPHIC_DATA]"
type textarea "x"
type textarea "Saxum (Agency) - Managing Partner, [GEOGRAPHIC_DATA]"
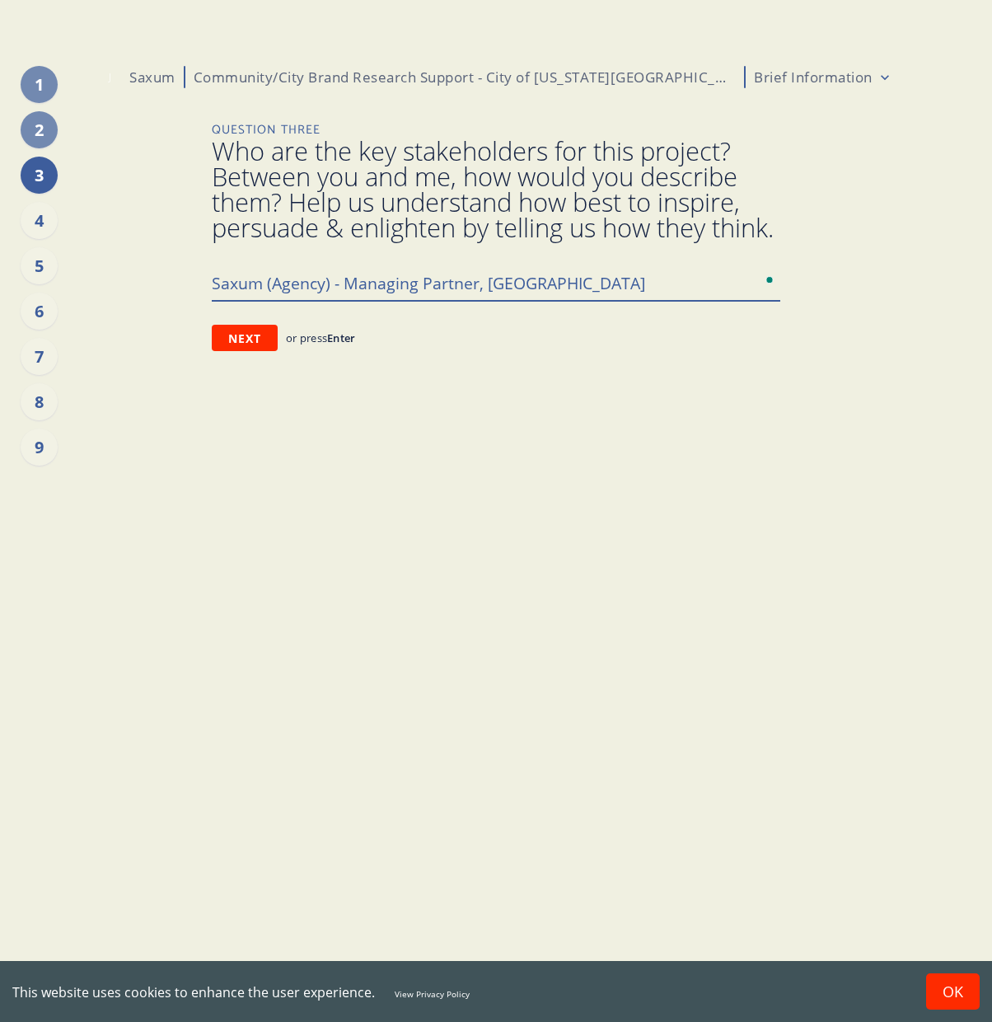
type textarea "x"
type textarea "Saxum (Agency) - Managing Partner, [GEOGRAPHIC_DATA]"
type textarea "x"
type textarea "Saxum (Agency) - Managing Partner, [GEOGRAPHIC_DATA][US_STATE]"
type textarea "x"
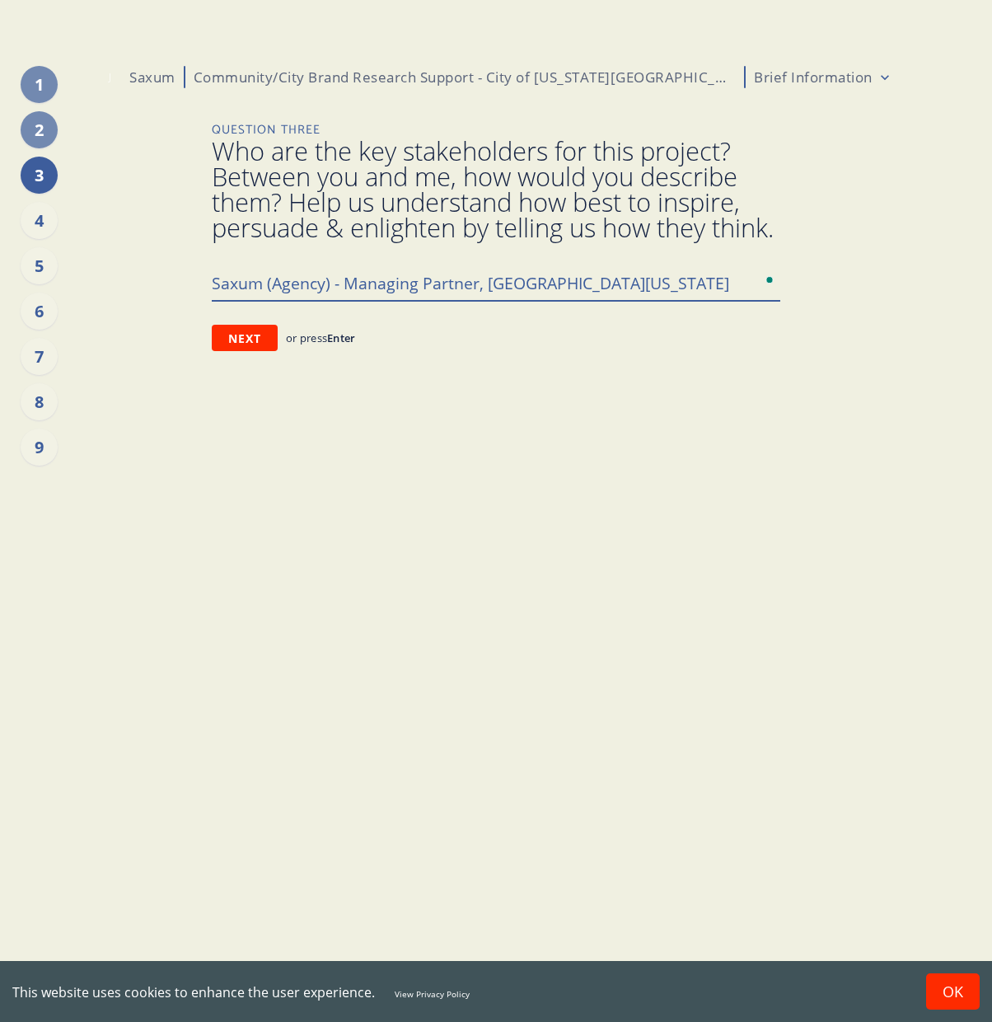
type textarea "Saxum (Agency) - Managing Partner, [GEOGRAPHIC_DATA][US_STATE]"
type textarea "x"
type textarea "Saxum (Agency) - Managing Partner, [GEOGRAPHIC_DATA][US_STATE] C"
type textarea "x"
type textarea "Saxum (Agency) - Managing Partner, [GEOGRAPHIC_DATA][US_STATE] Cu"
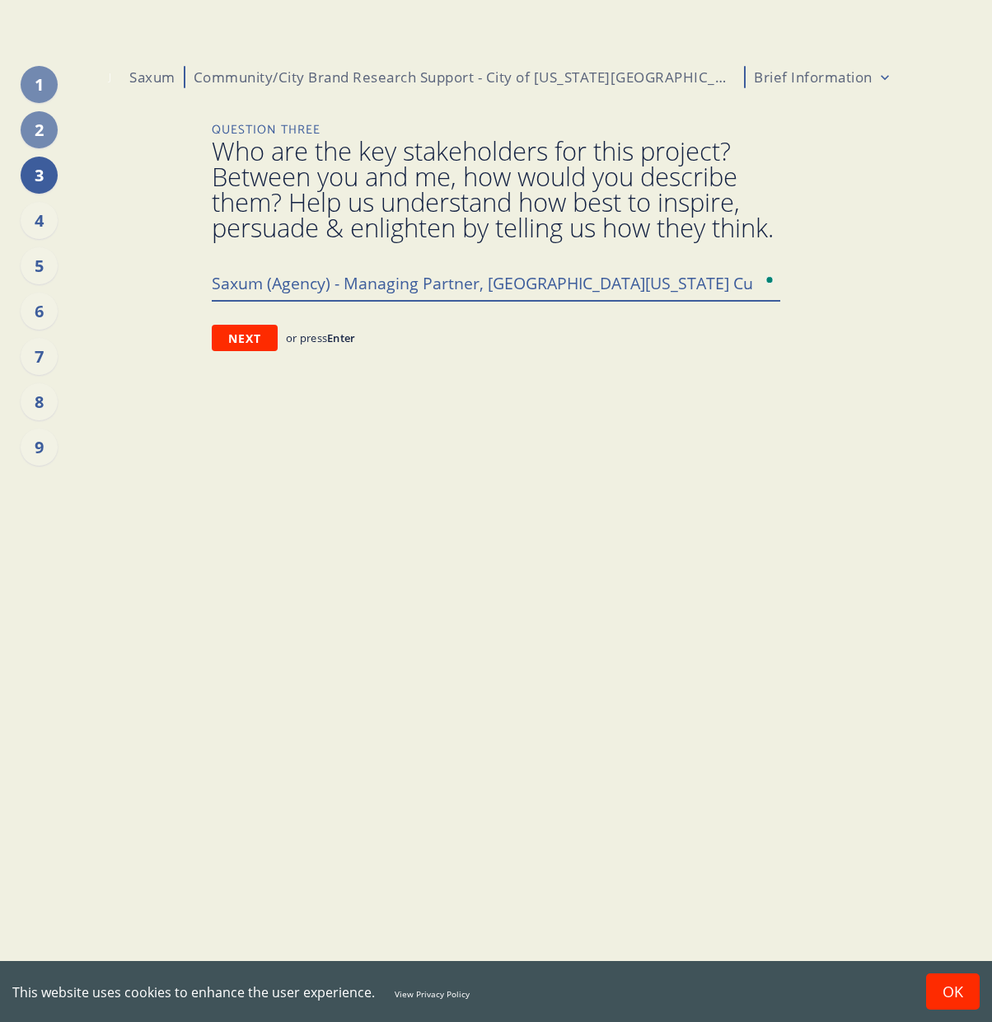
type textarea "x"
type textarea "Saxum (Agency) - Managing Partner, [GEOGRAPHIC_DATA][US_STATE] Cut"
type textarea "x"
type textarea "Saxum (Agency) - Managing Partner, [GEOGRAPHIC_DATA][US_STATE] Cuty"
type textarea "x"
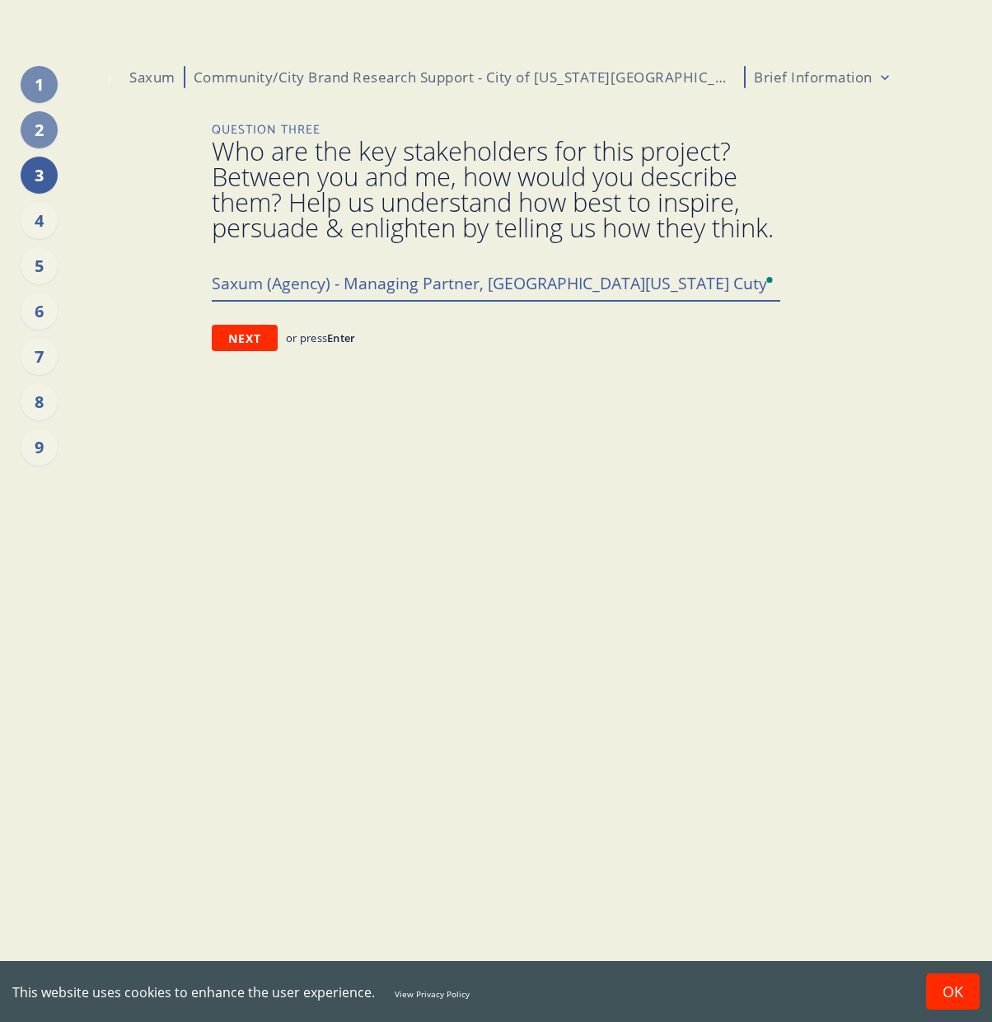
type textarea "Saxum (Agency) - Managing Partner, [GEOGRAPHIC_DATA][US_STATE] Cut"
type textarea "x"
type textarea "Saxum (Agency) - Managing Partner, [GEOGRAPHIC_DATA][US_STATE] Cu"
type textarea "x"
type textarea "Saxum (Agency) - Managing Partner, [GEOGRAPHIC_DATA][US_STATE] C"
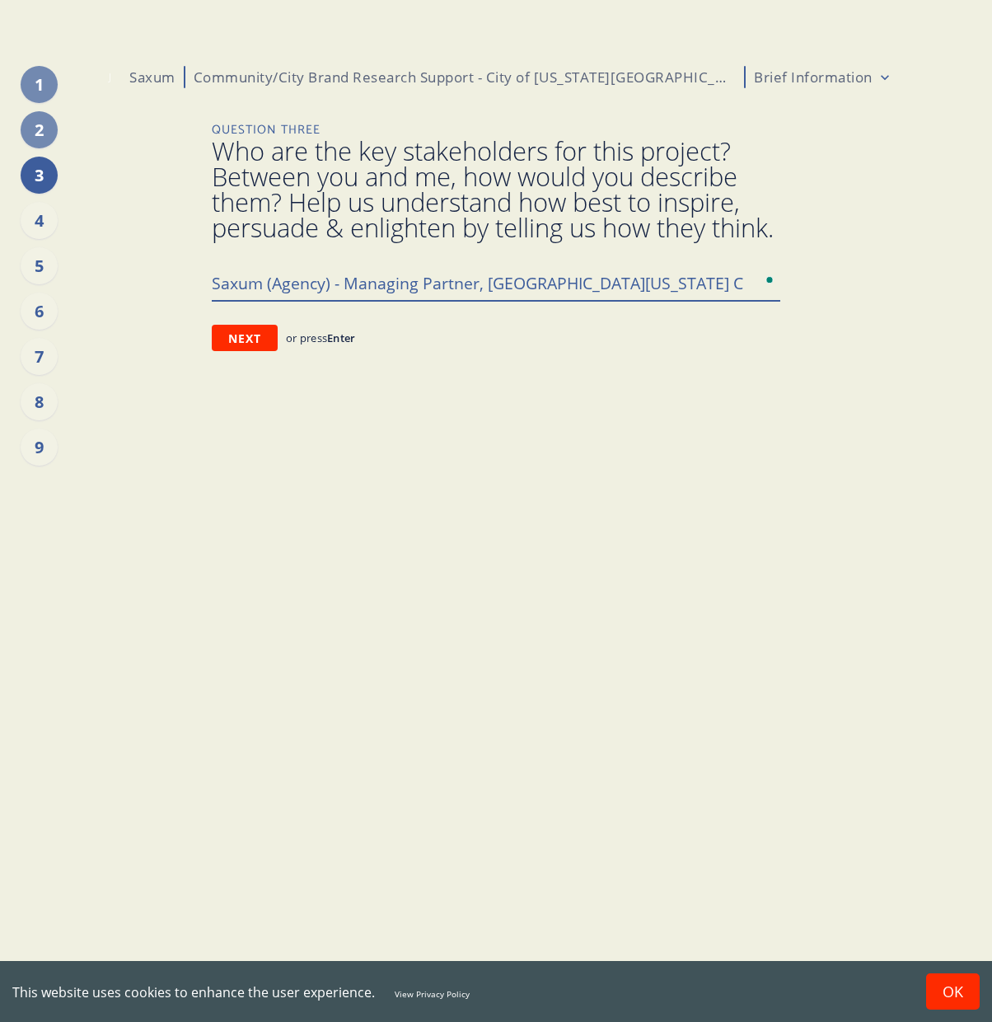
type textarea "x"
type textarea "Saxum (Agency) - Managing Partner, [GEOGRAPHIC_DATA][US_STATE] Ci"
type textarea "x"
type textarea "Saxum (Agency) - Managing Partner, [GEOGRAPHIC_DATA][US_STATE] Cit"
type textarea "x"
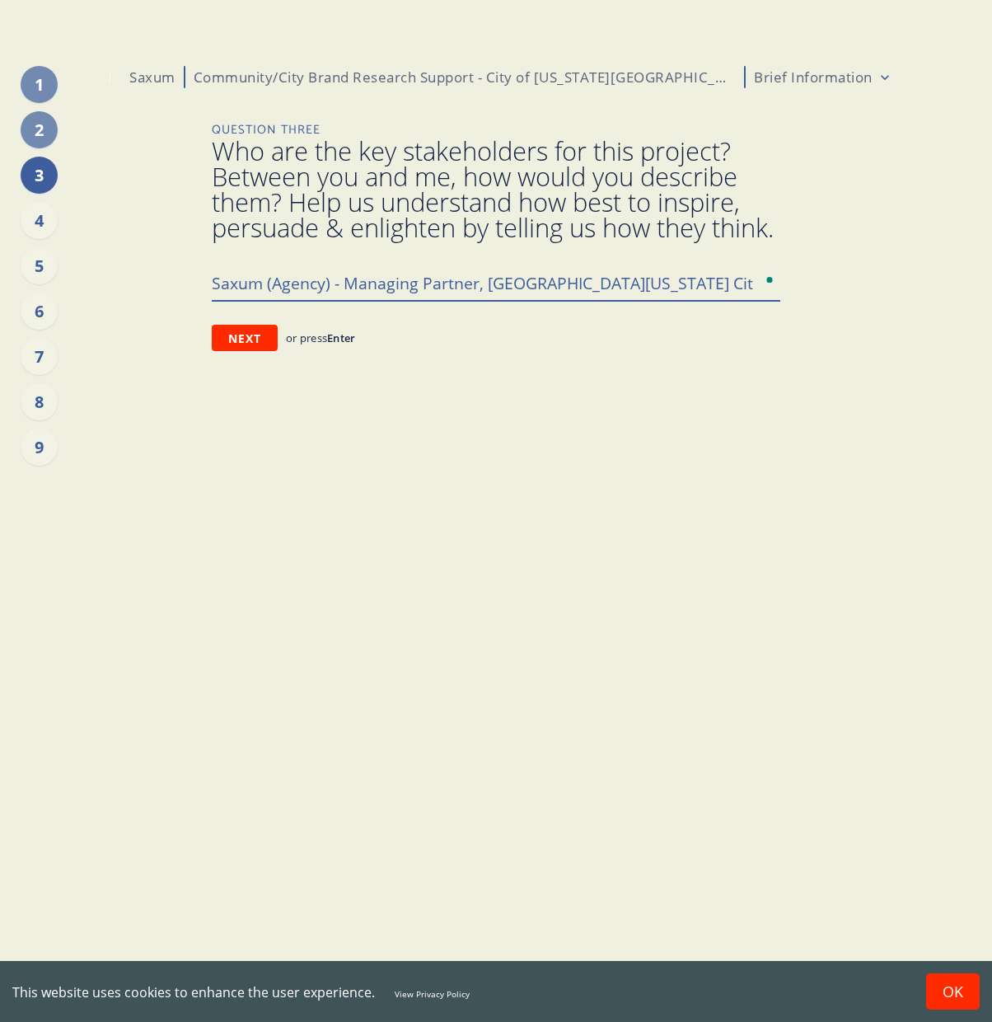
type textarea "Saxum (Agency) - Managing Partner, [GEOGRAPHIC_DATA][US_STATE]"
type textarea "x"
type textarea "Saxum (Agency) - Managing Partner, [GEOGRAPHIC_DATA][US_STATE]"
type textarea "x"
type textarea "Saxum (Agency) - Managing Partner, [GEOGRAPHIC_DATA][US_STATE] C"
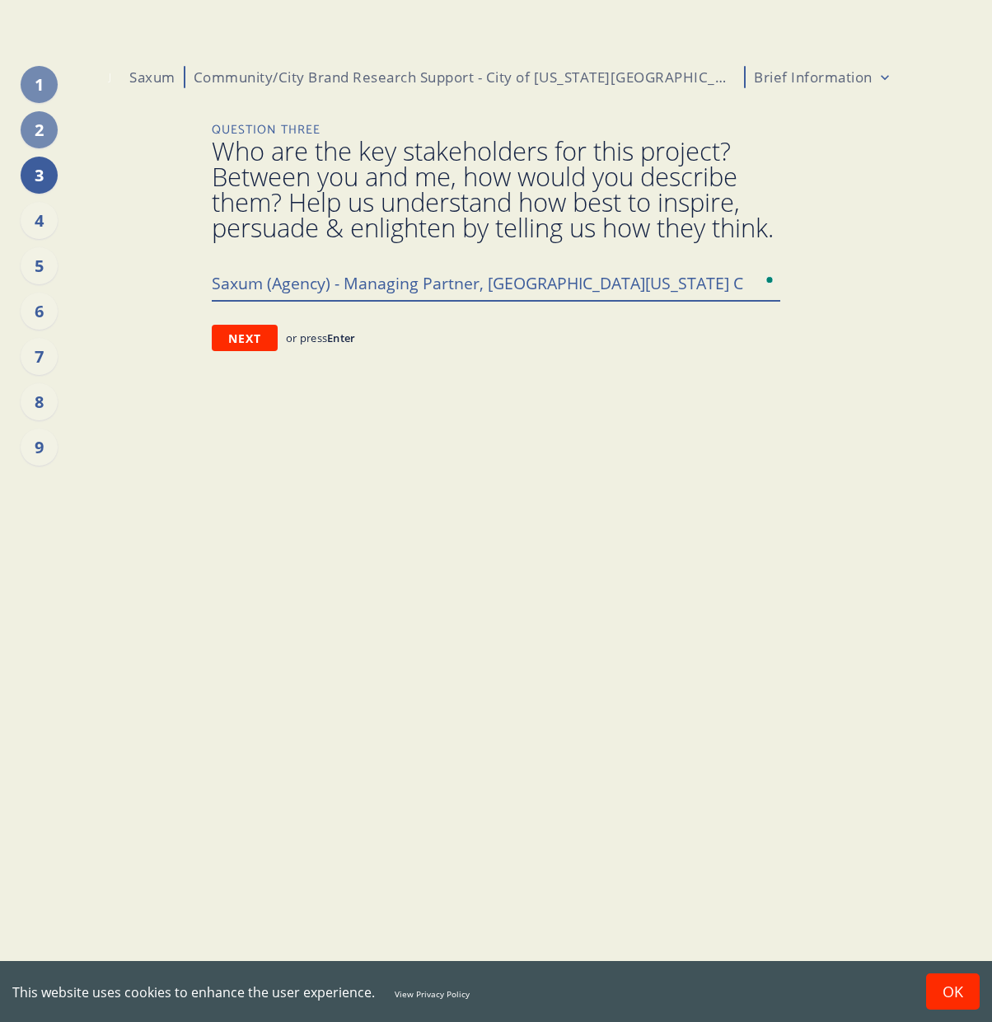
type textarea "x"
type textarea "Saxum (Agency) - Managing Partner, [GEOGRAPHIC_DATA][US_STATE] Ch"
type textarea "x"
type textarea "Saxum (Agency) - Managing Partner, [GEOGRAPHIC_DATA][US_STATE] Cha"
type textarea "x"
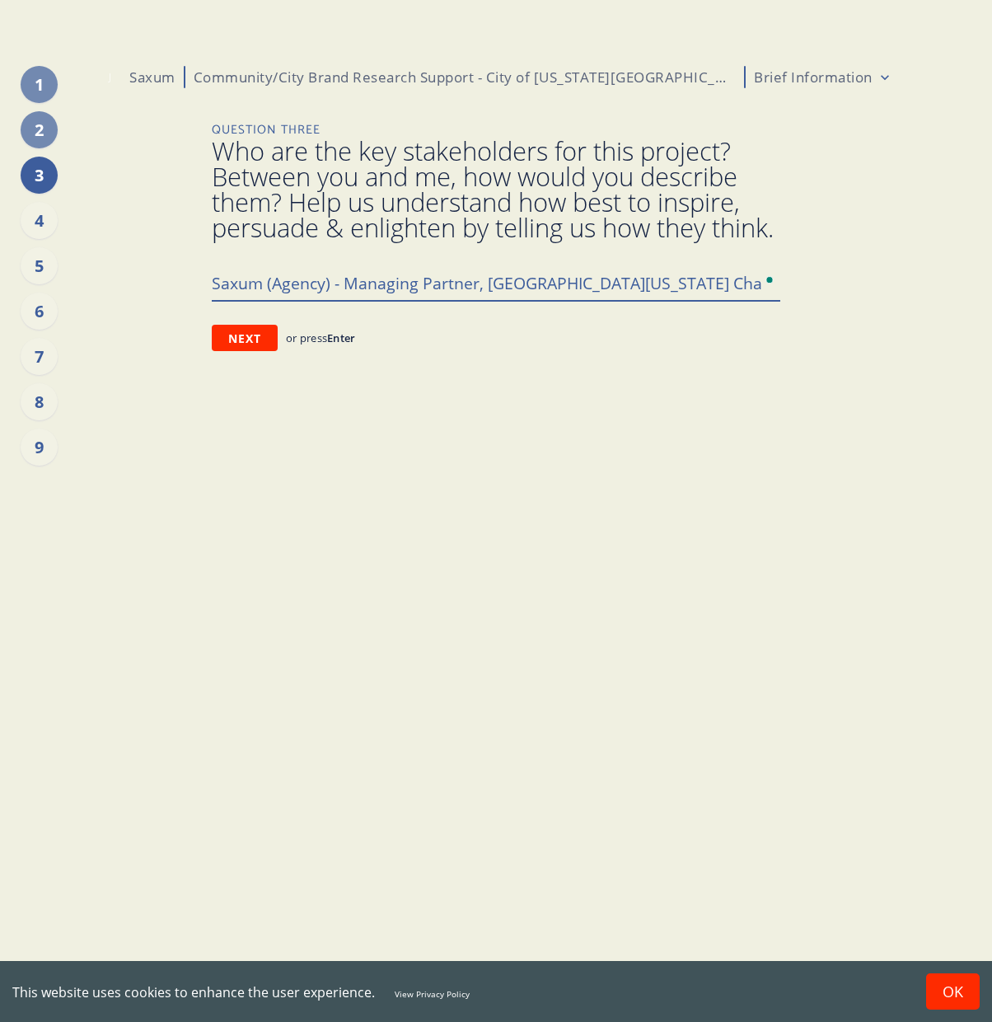
type textarea "Saxum (Agency) - Managing Partner, [GEOGRAPHIC_DATA][US_STATE] [GEOGRAPHIC_DATA]"
type textarea "x"
type textarea "Saxum (Agency) - Managing Partner, [GEOGRAPHIC_DATA][US_STATE]"
type textarea "x"
type textarea "Saxum (Agency) - Managing Partner, [GEOGRAPHIC_DATA][US_STATE] [GEOGRAPHIC_DATA]"
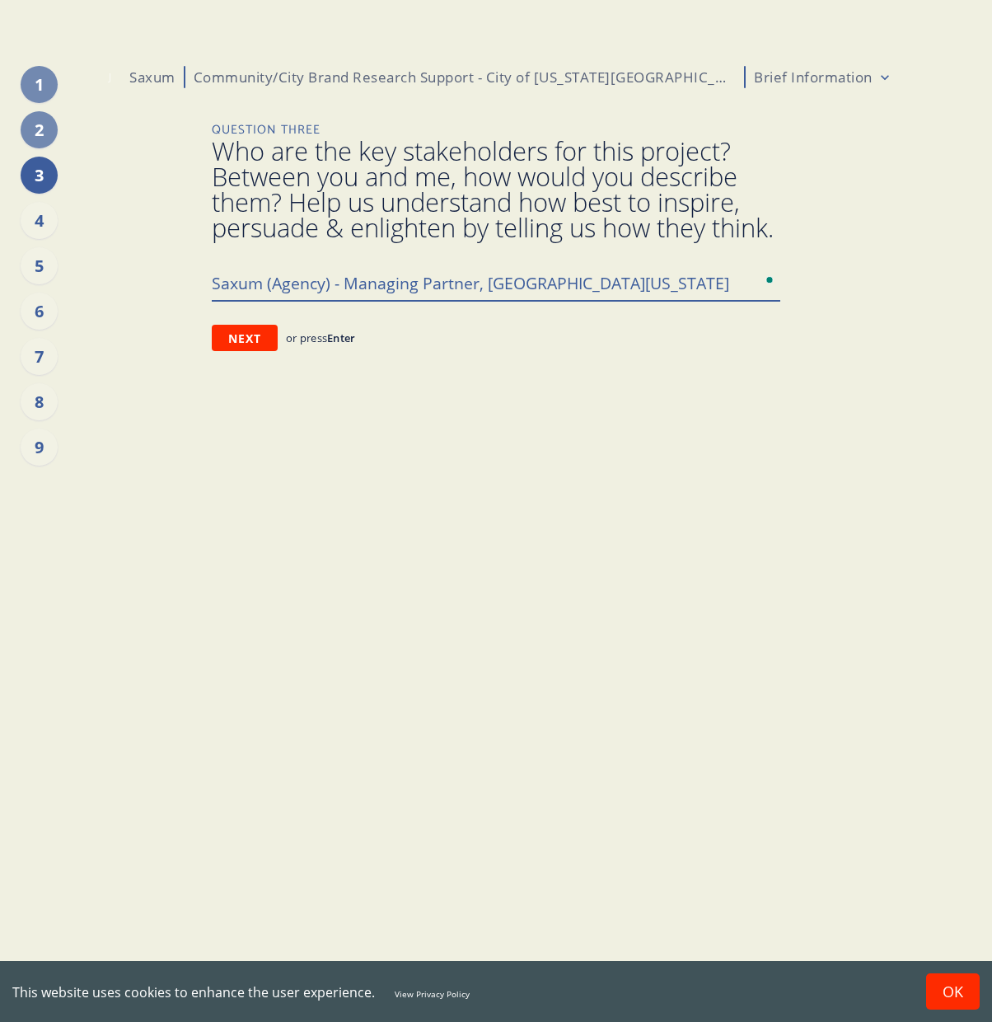
type textarea "x"
type textarea "Saxum (Agency) - Managing Partner, Greater [US_STATE] City Chamber"
type textarea "x"
type textarea "Saxum (Agency) - Managing Partner, Greater [US_STATE] City Chamber"
type textarea "x"
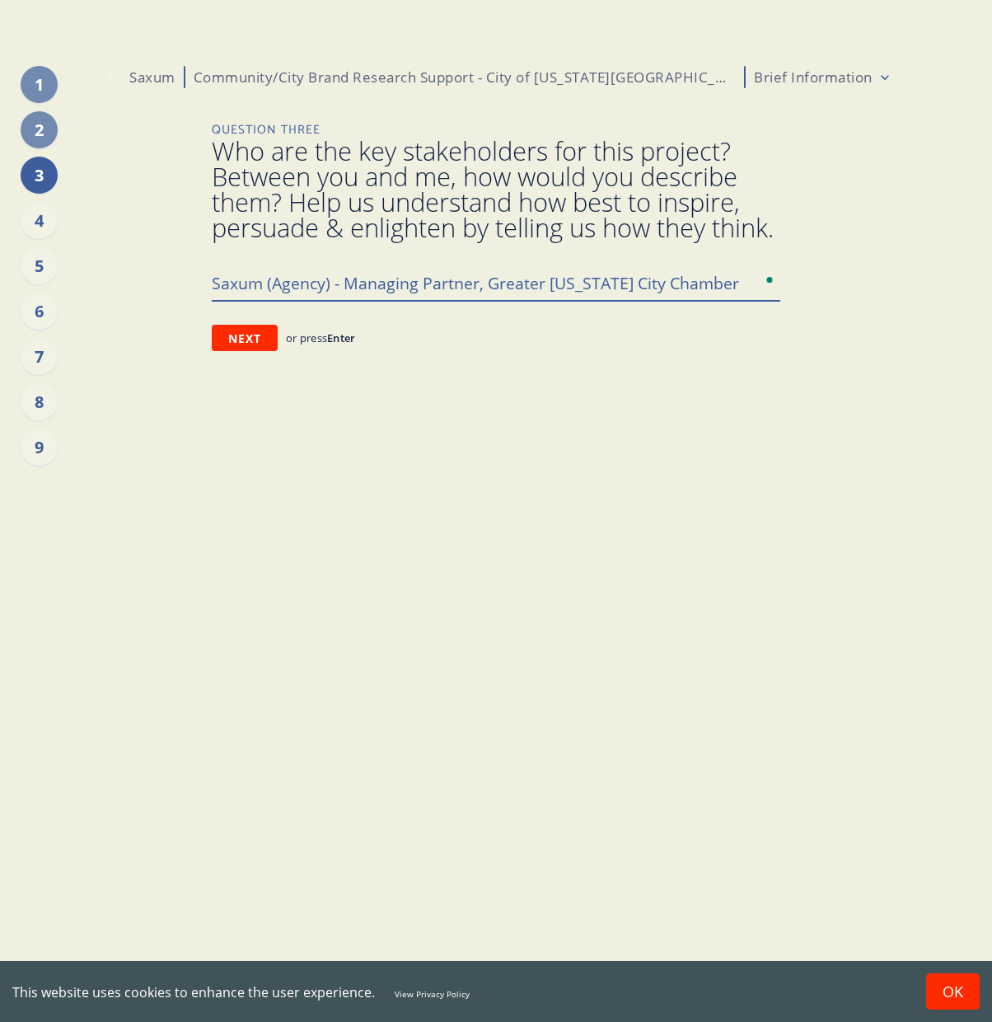
type textarea "Saxum (Agency) - Managing Partner, Greater [US_STATE] City Chamber ("
type textarea "x"
type textarea "Saxum (Agency) - Managing Partner, Greater [US_STATE] City Chamber (a"
type textarea "x"
type textarea "Saxum (Agency) - Managing Partner, Greater [US_STATE] City Chamber (ad"
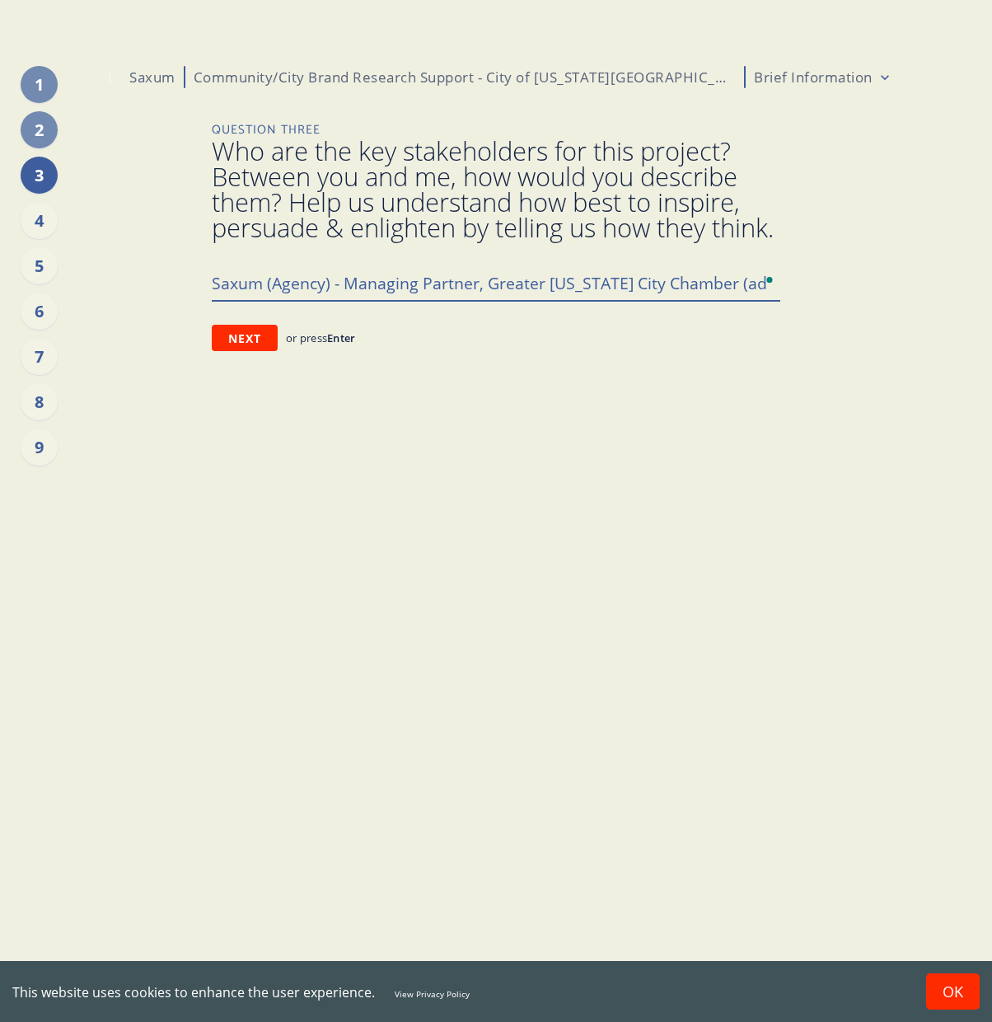
type textarea "x"
type textarea "Saxum (Agency) - Managing Partner, Greater [US_STATE] City Chamber (adv"
type textarea "x"
type textarea "Saxum (Agency) - Managing Partner, Greater [US_STATE] City Chamber (advi"
type textarea "x"
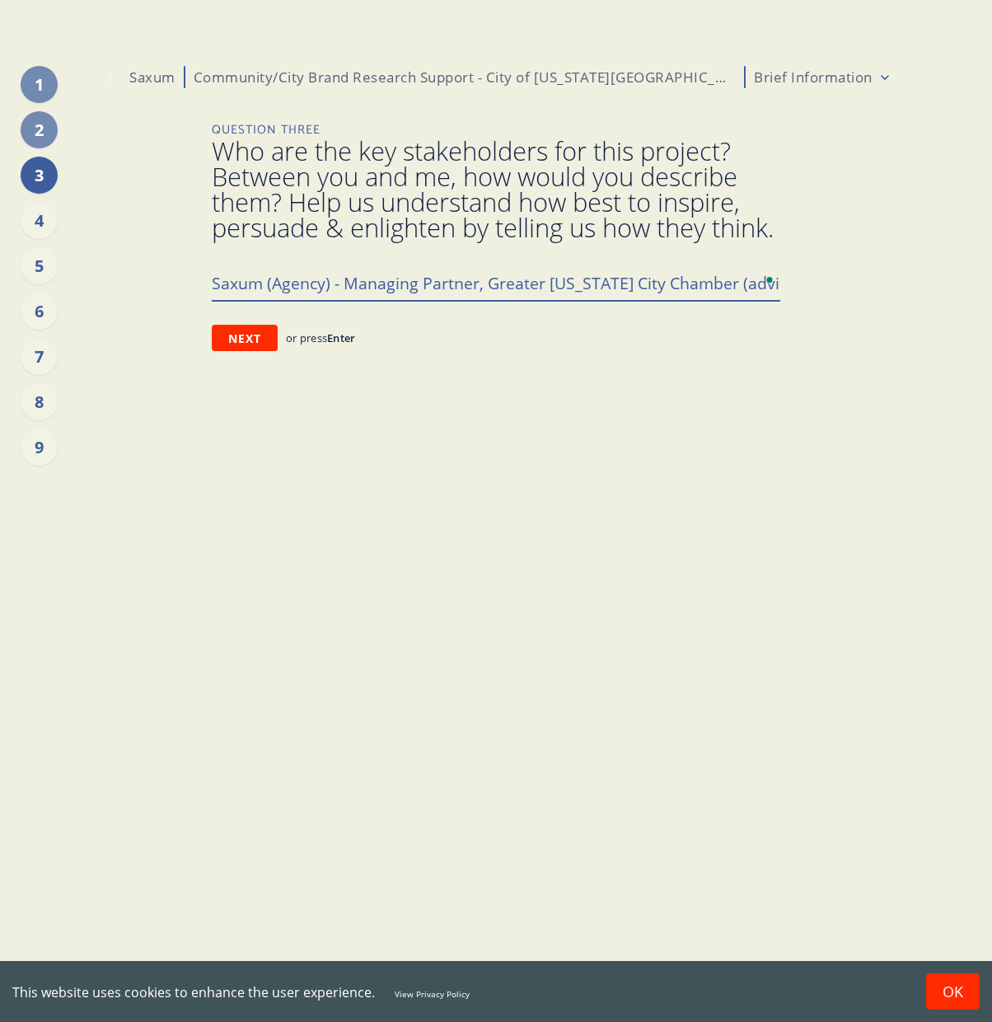
type textarea "Saxum (Agency) - Managing Partner, Greater [US_STATE] City Chamber (advis"
type textarea "x"
type textarea "Saxum (Agency) - Managing Partner, Greater [US_STATE] City Chamber (adviso"
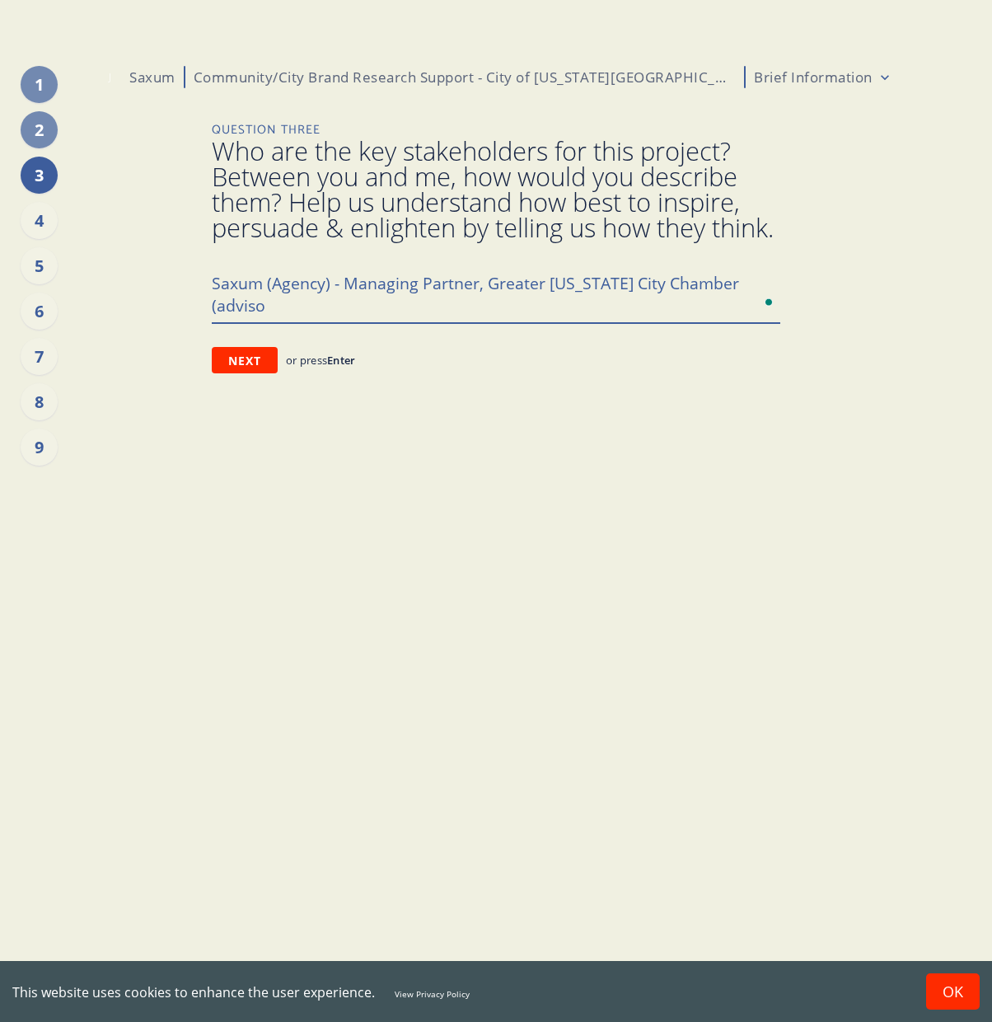
type textarea "x"
type textarea "Saxum (Agency) - Managing Partner, Greater [US_STATE] City Chamber (advisot"
type textarea "x"
type textarea "Saxum (Agency) - Managing Partner, Greater [US_STATE] City Chamber (advisotr"
type textarea "x"
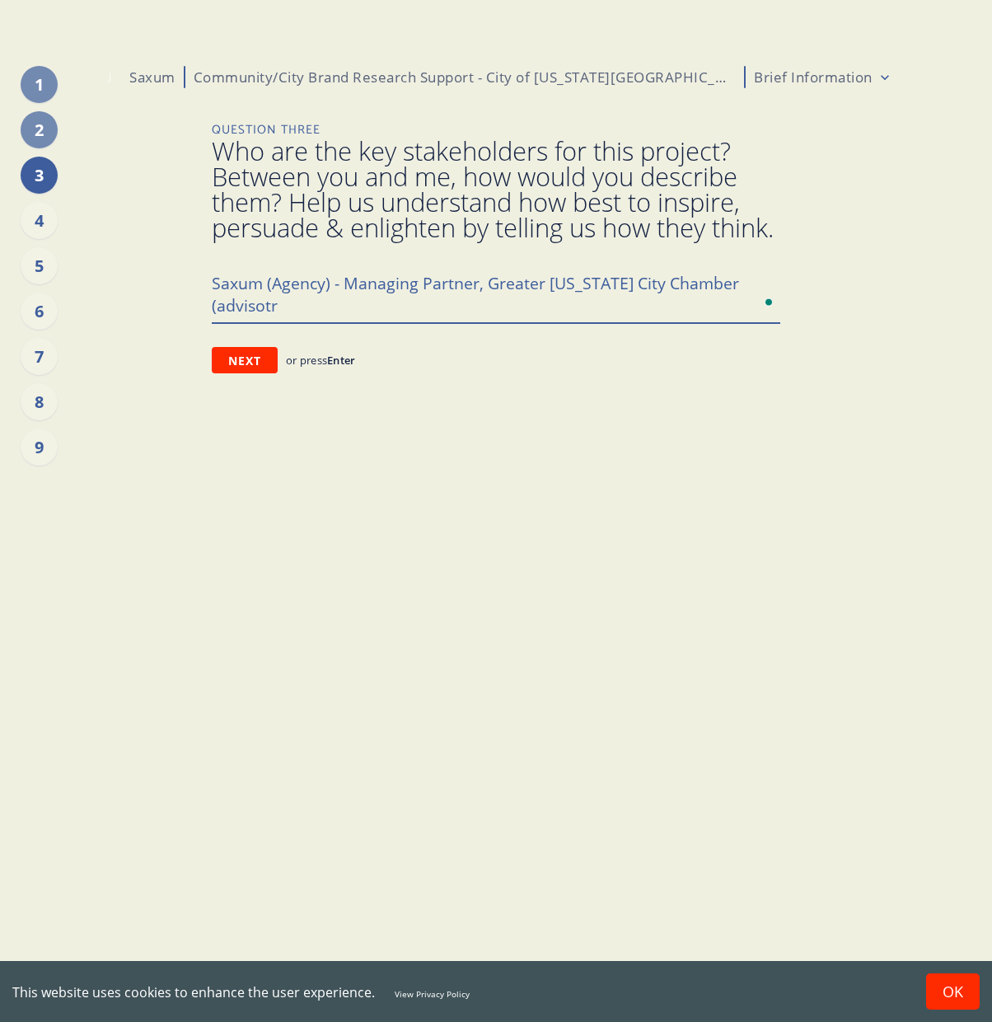
type textarea "Saxum (Agency) - Managing Partner, Greater [US_STATE] City Chamber (advisotry"
type textarea "x"
type textarea "Saxum (Agency) - Managing Partner, Greater [US_STATE] City Chamber (advisotry"
type textarea "x"
type textarea "Saxum (Agency) - Managing Partner, Greater [US_STATE] City Chamber (advisotry"
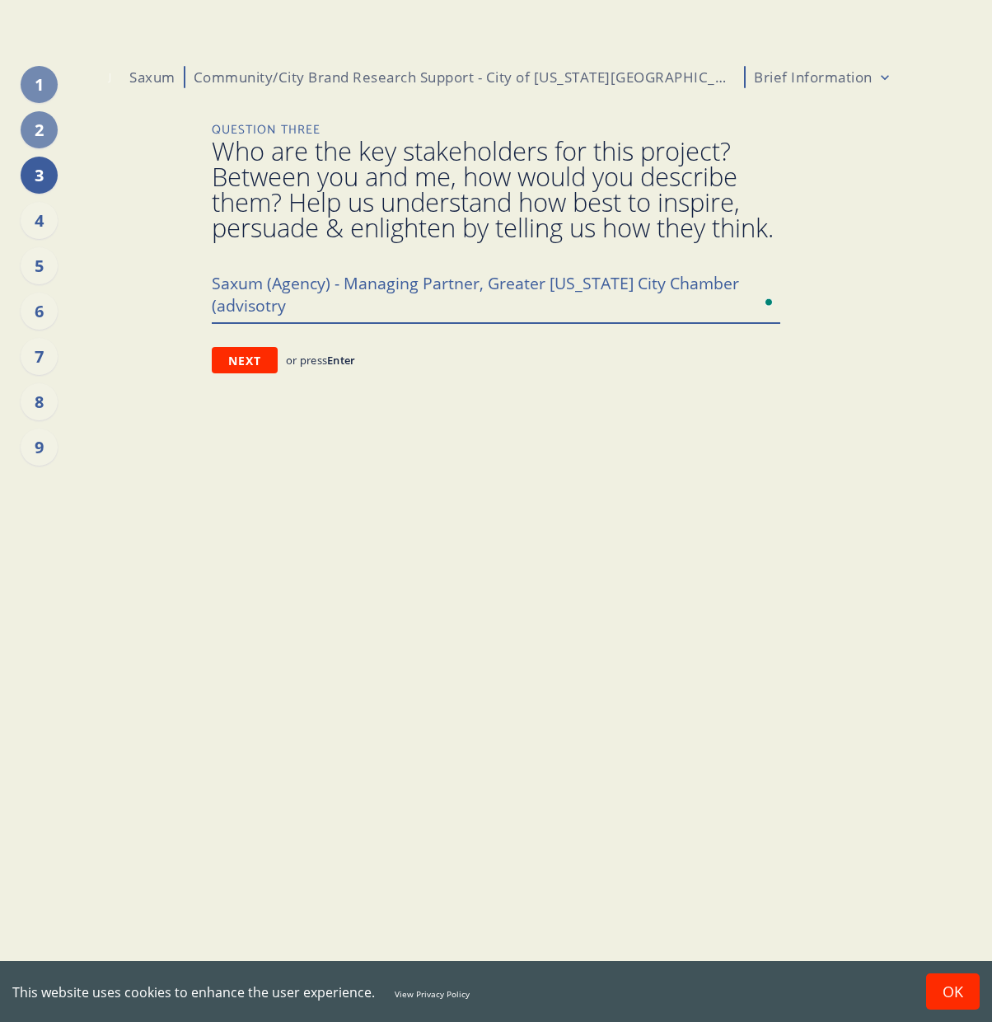
type textarea "x"
type textarea "Saxum (Agency) - Managing Partner, Greater [US_STATE] City Chamber (advisotr"
type textarea "x"
type textarea "Saxum (Agency) - Managing Partner, Greater [US_STATE] City Chamber (advisot"
type textarea "x"
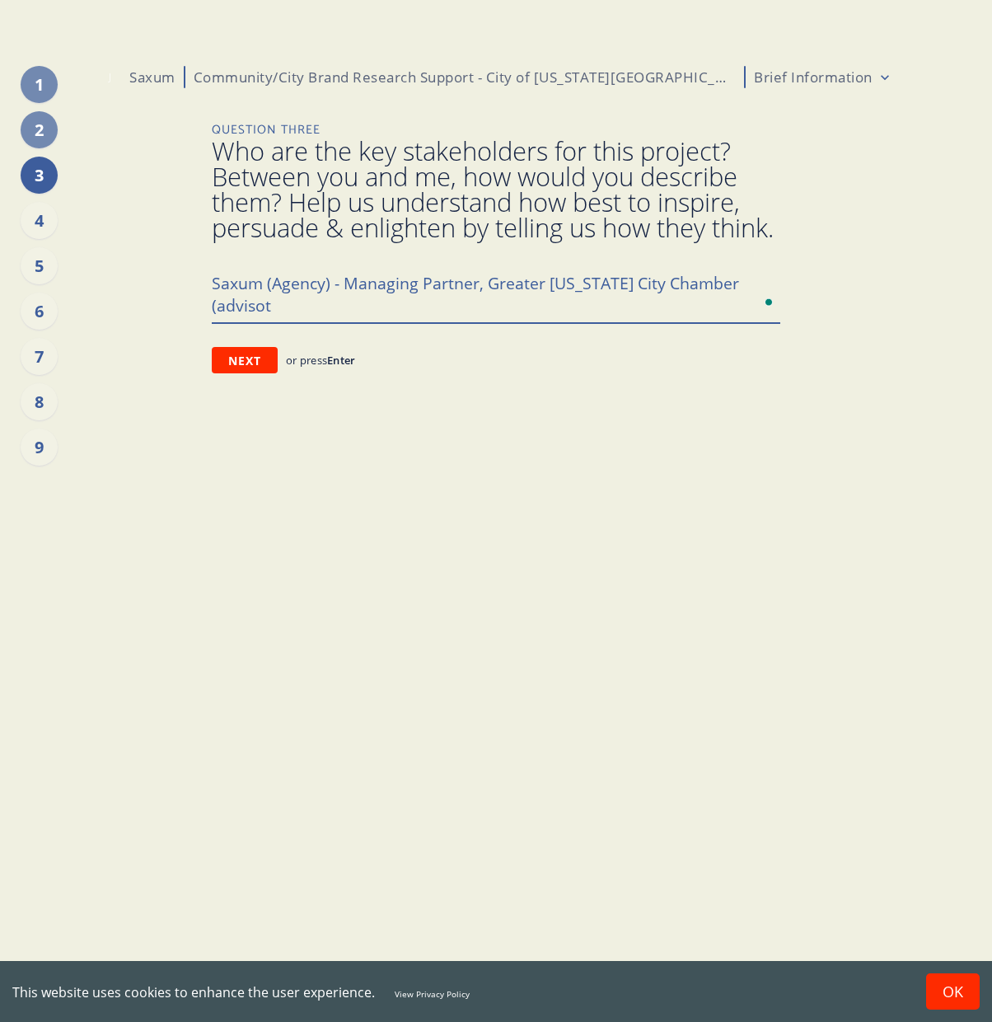
type textarea "Saxum (Agency) - Managing Partner, Greater [US_STATE] City Chamber (adviso"
type textarea "x"
type textarea "Saxum (Agency) - Managing Partner, Greater [US_STATE] City Chamber (advisor"
type textarea "x"
type textarea "Saxum (Agency) - Managing Partner, Greater [US_STATE] City Chamber (advisory"
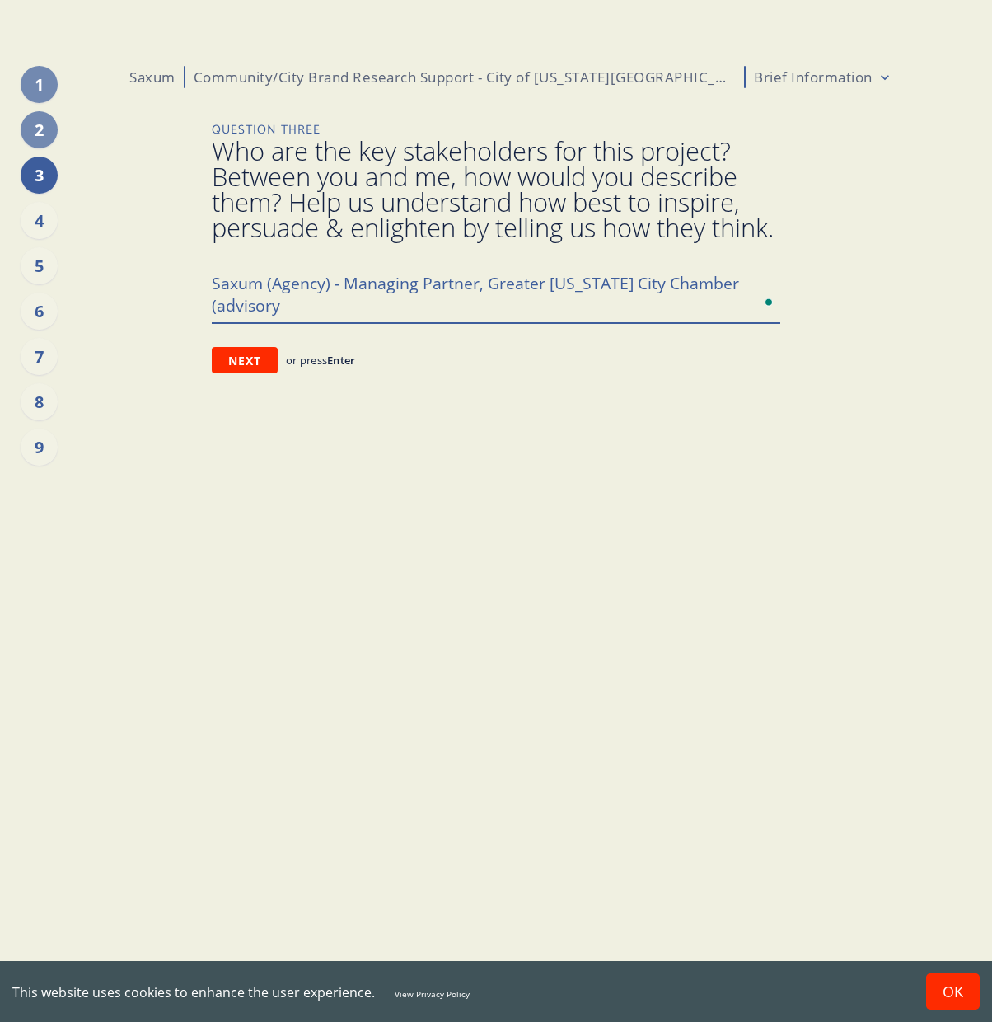
type textarea "x"
type textarea "Saxum (Agency) - Managing Partner, Greater [US_STATE] City Chamber (advisory"
type textarea "x"
type textarea "Saxum (Agency) - Managing Partner, Greater [US_STATE] City Chamber (advisory g"
type textarea "x"
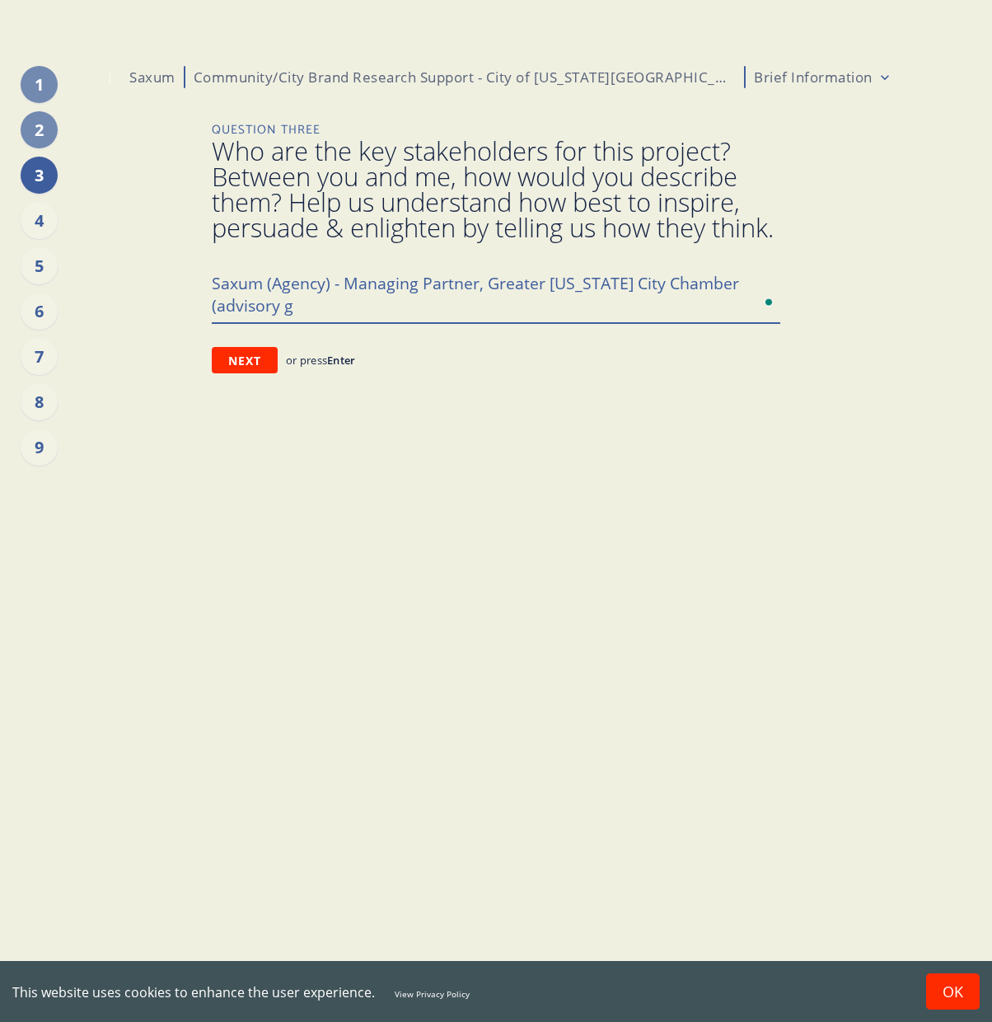
type textarea "Saxum (Agency) - Managing Partner, Greater [US_STATE] City Chamber (advisory gr"
type textarea "x"
type textarea "Saxum (Agency) - Managing Partner, Greater [US_STATE] City Chamber (advisory gro"
type textarea "x"
type textarea "Saxum (Agency) - Managing Partner, Greater [US_STATE] City Chamber (advisory gr…"
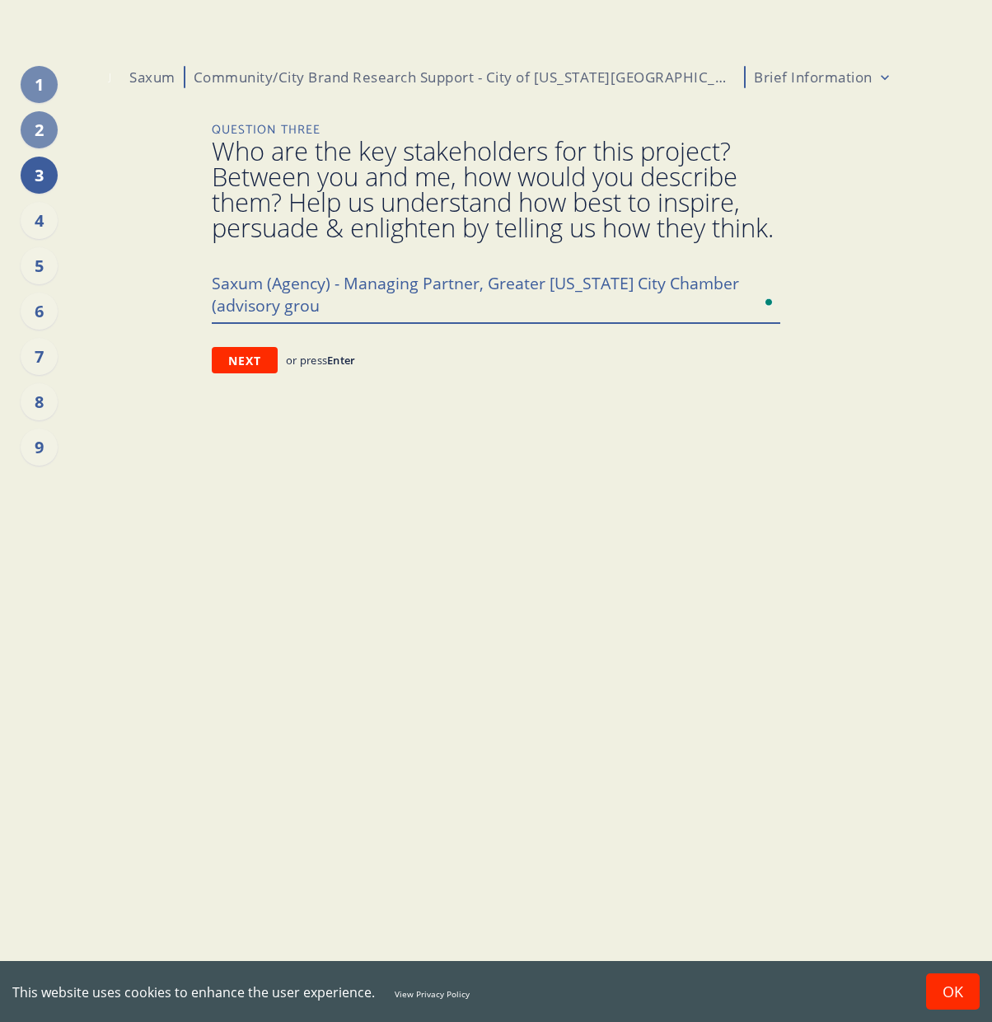
type textarea "x"
type textarea "Saxum (Agency) - Managing Partner, Greater [US_STATE] City Chamber (advisory gr…"
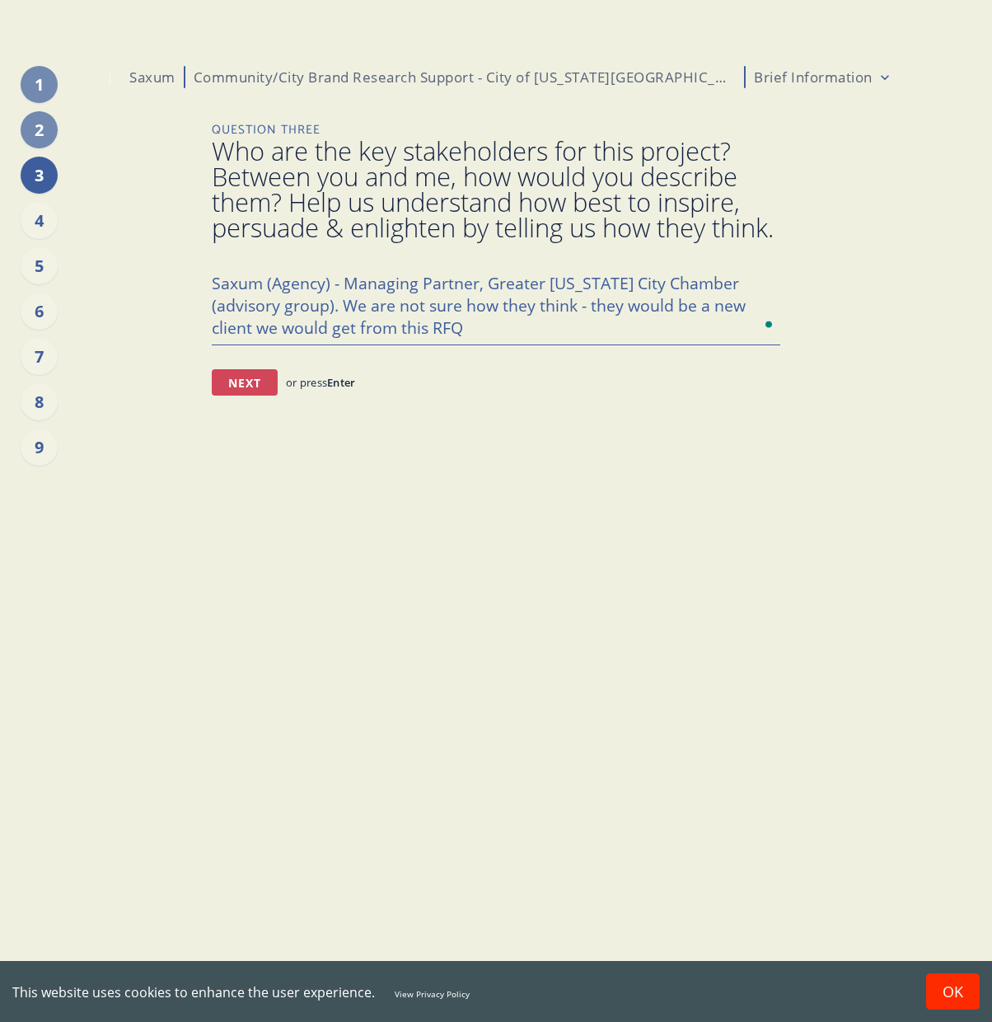
click at [256, 396] on button "Next" at bounding box center [245, 382] width 66 height 26
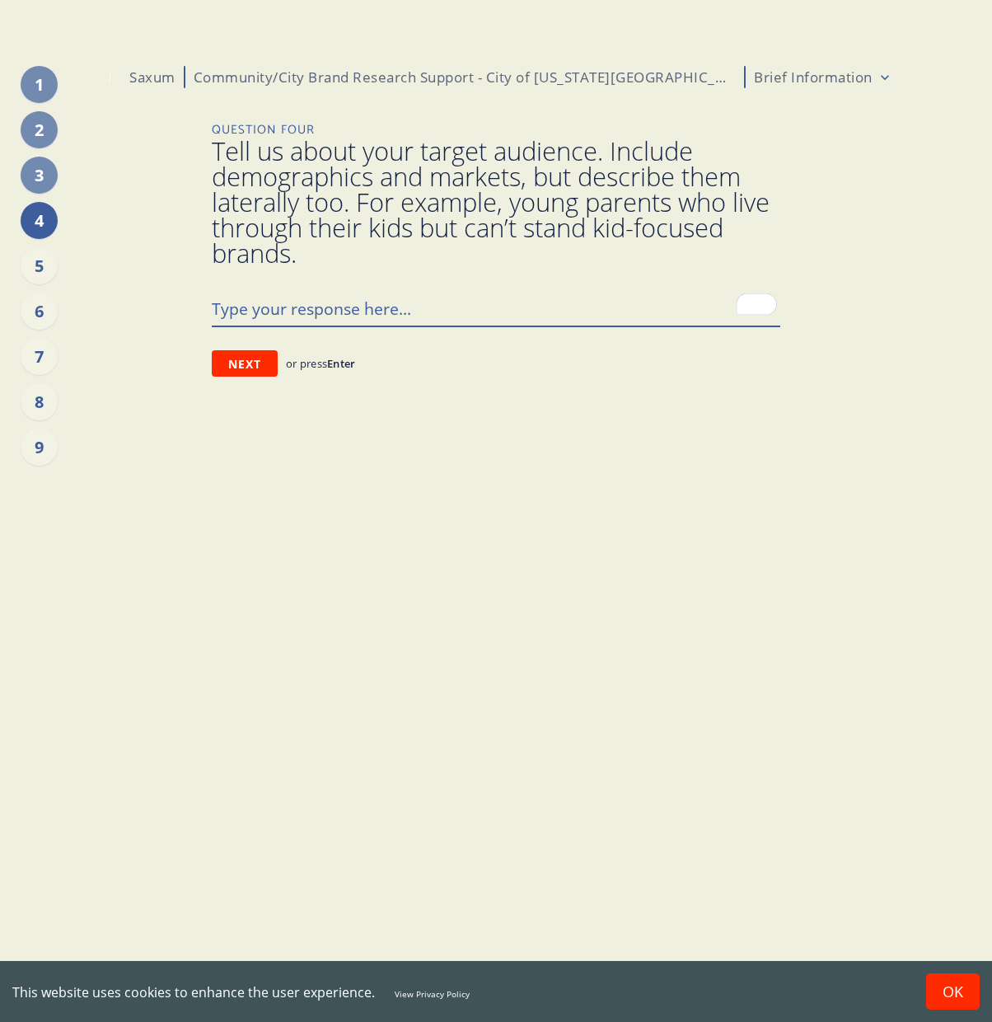
paste textarea "(e.g., OKC residents, business leaders, elected officials, visitors, convention…"
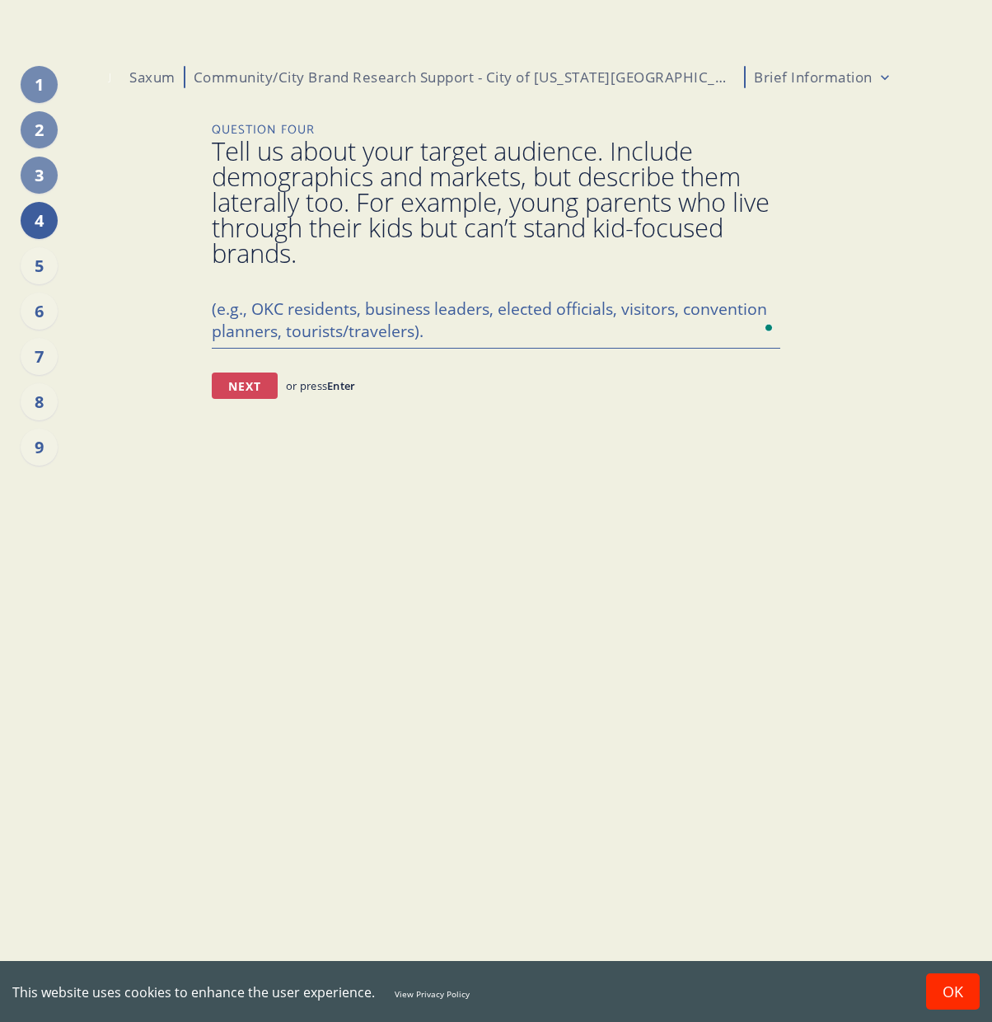
click at [227, 380] on button "Next" at bounding box center [245, 385] width 66 height 26
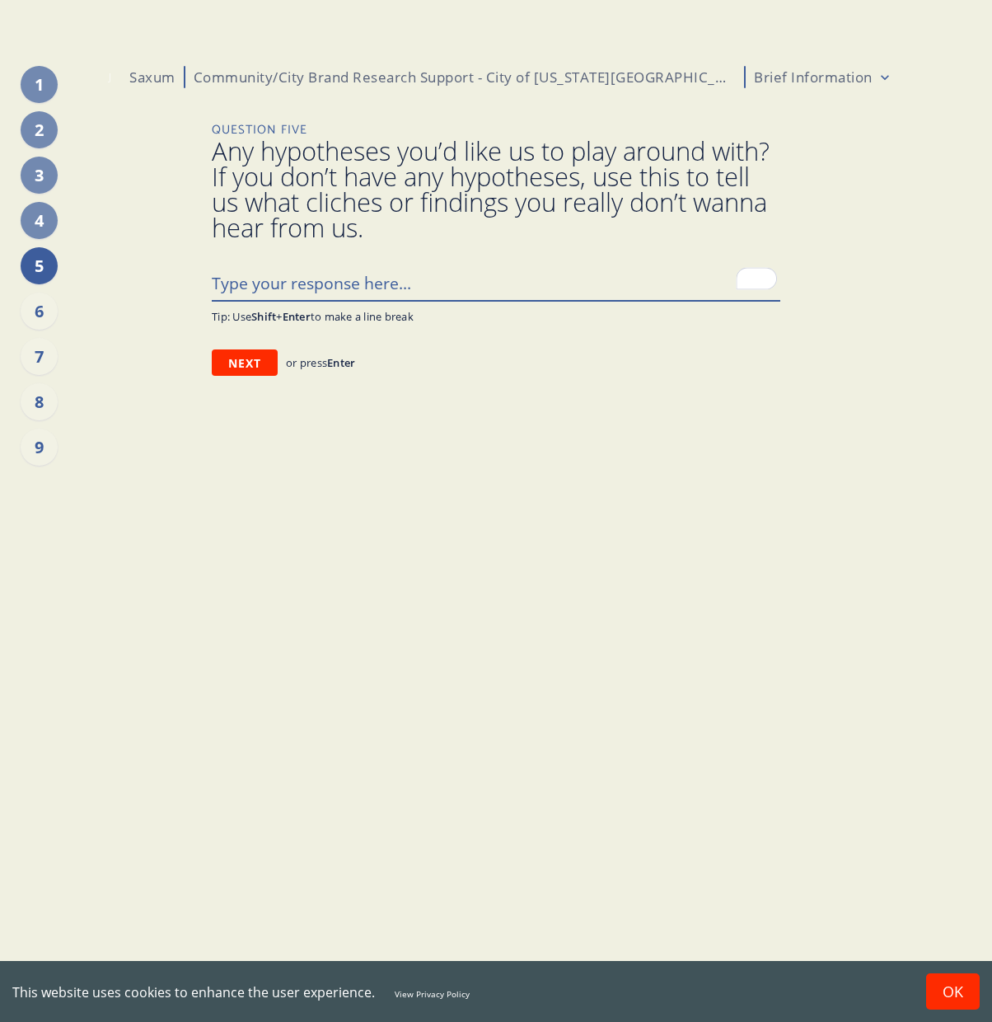
click at [338, 278] on textarea "To enrich screen reader interactions, please activate Accessibility in Grammarl…" at bounding box center [496, 282] width 569 height 35
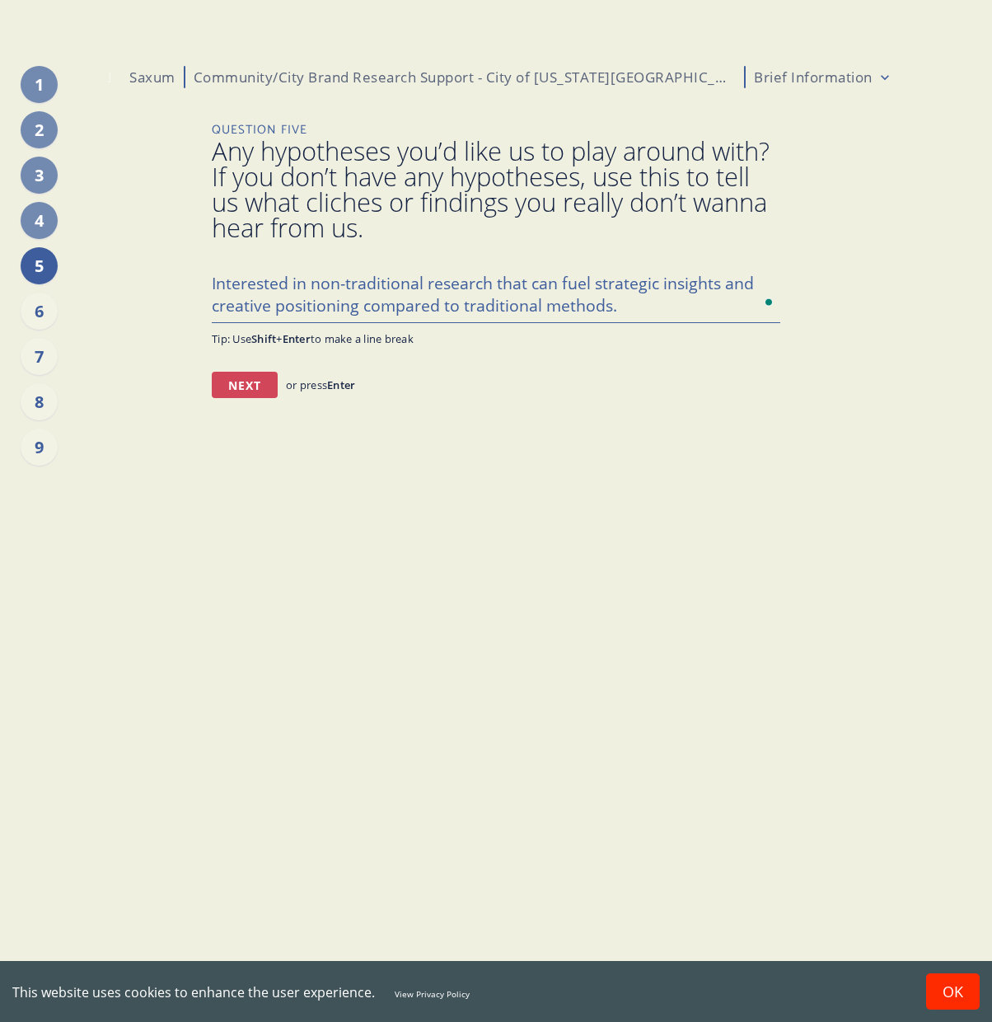
click at [248, 383] on button "Next" at bounding box center [245, 385] width 66 height 26
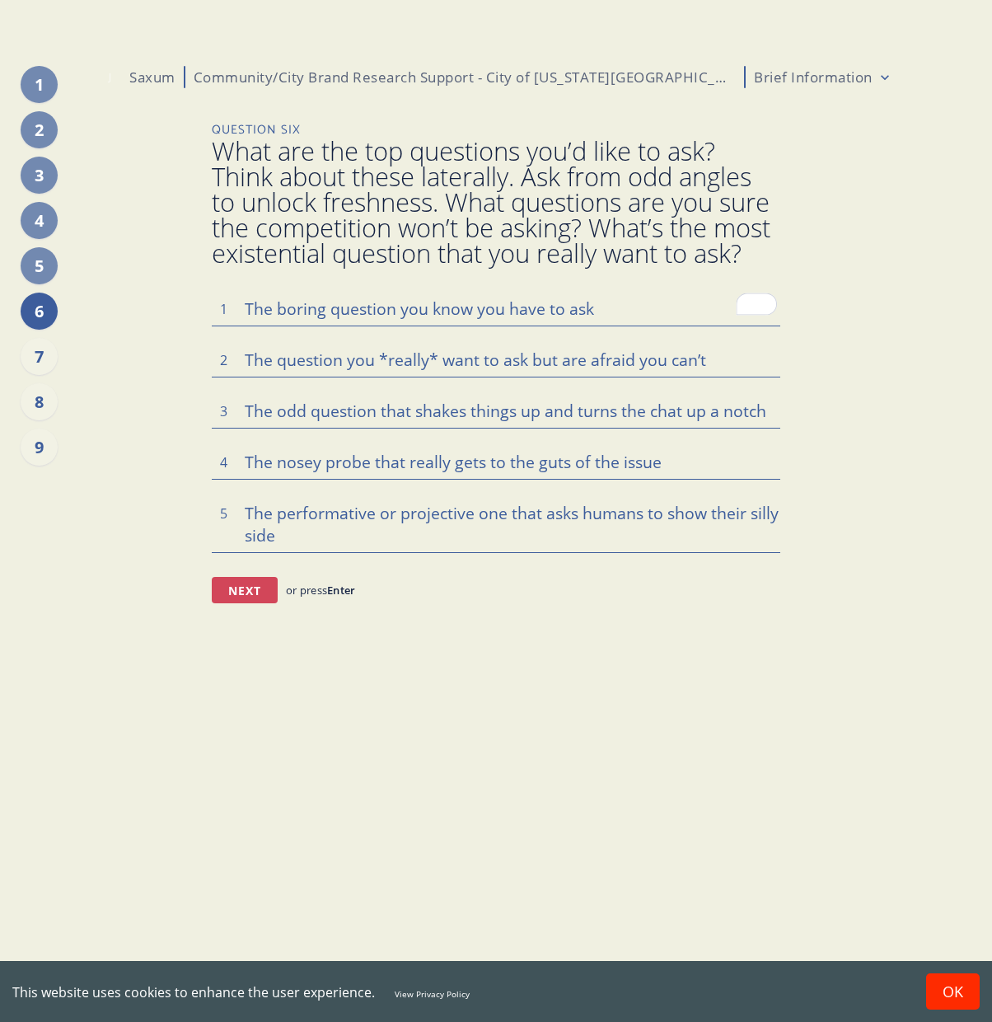
click at [238, 593] on button "Next" at bounding box center [245, 590] width 66 height 26
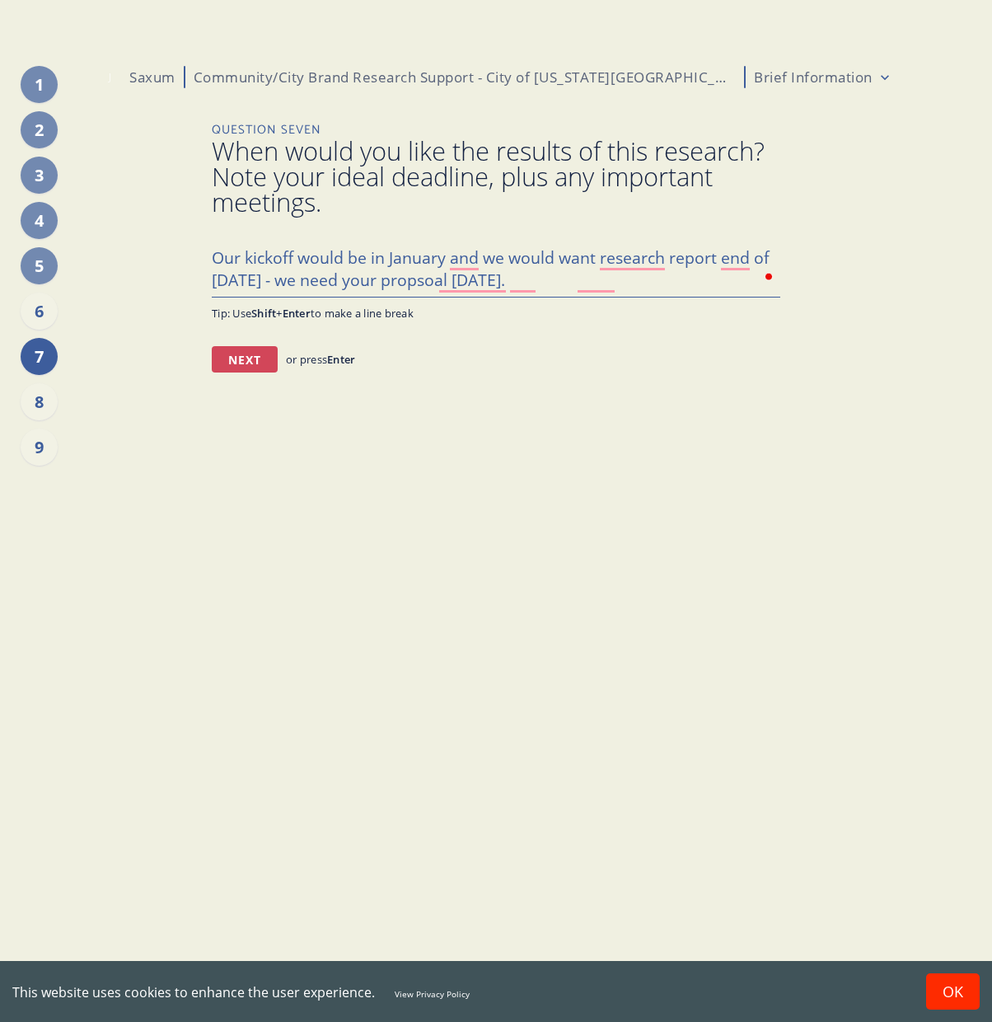
click at [241, 365] on button "Next" at bounding box center [245, 359] width 66 height 26
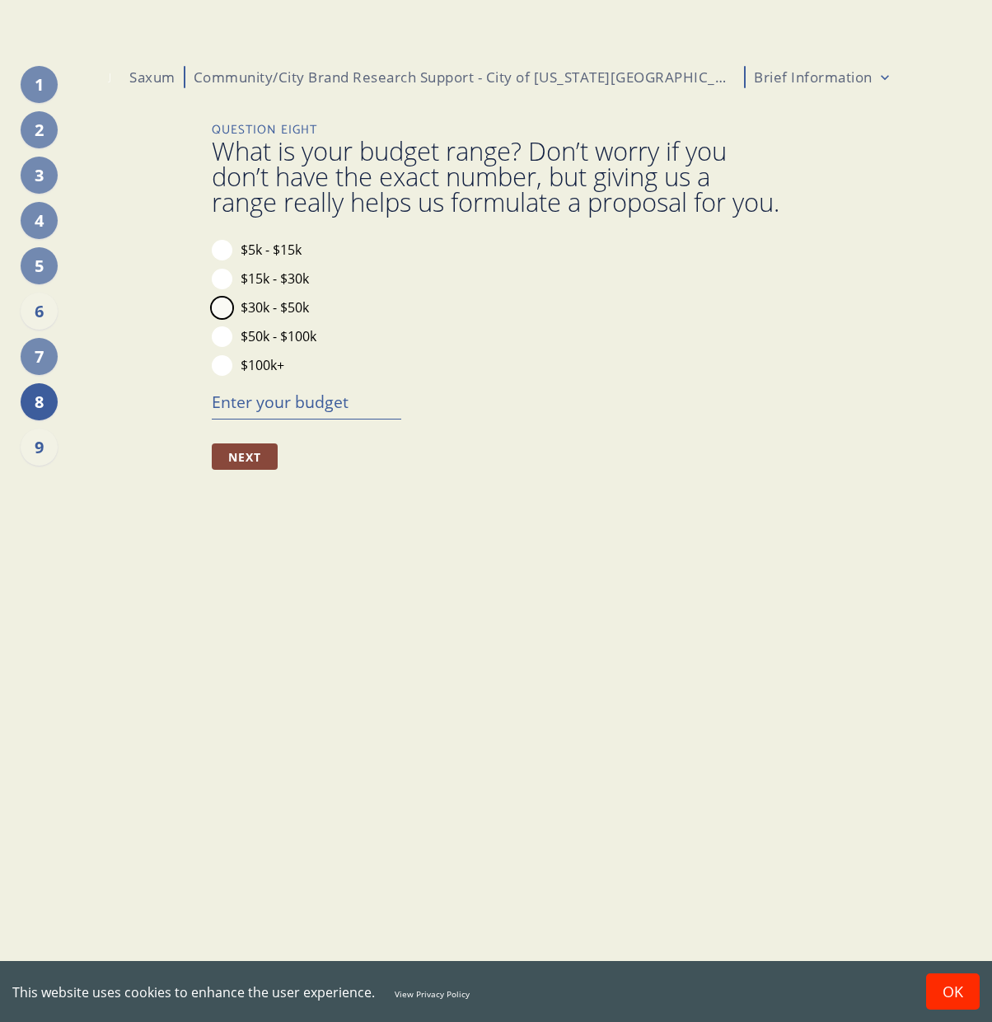
click at [223, 318] on button "$30k - $50k" at bounding box center [222, 307] width 21 height 21
click at [255, 470] on button "Next" at bounding box center [245, 456] width 66 height 26
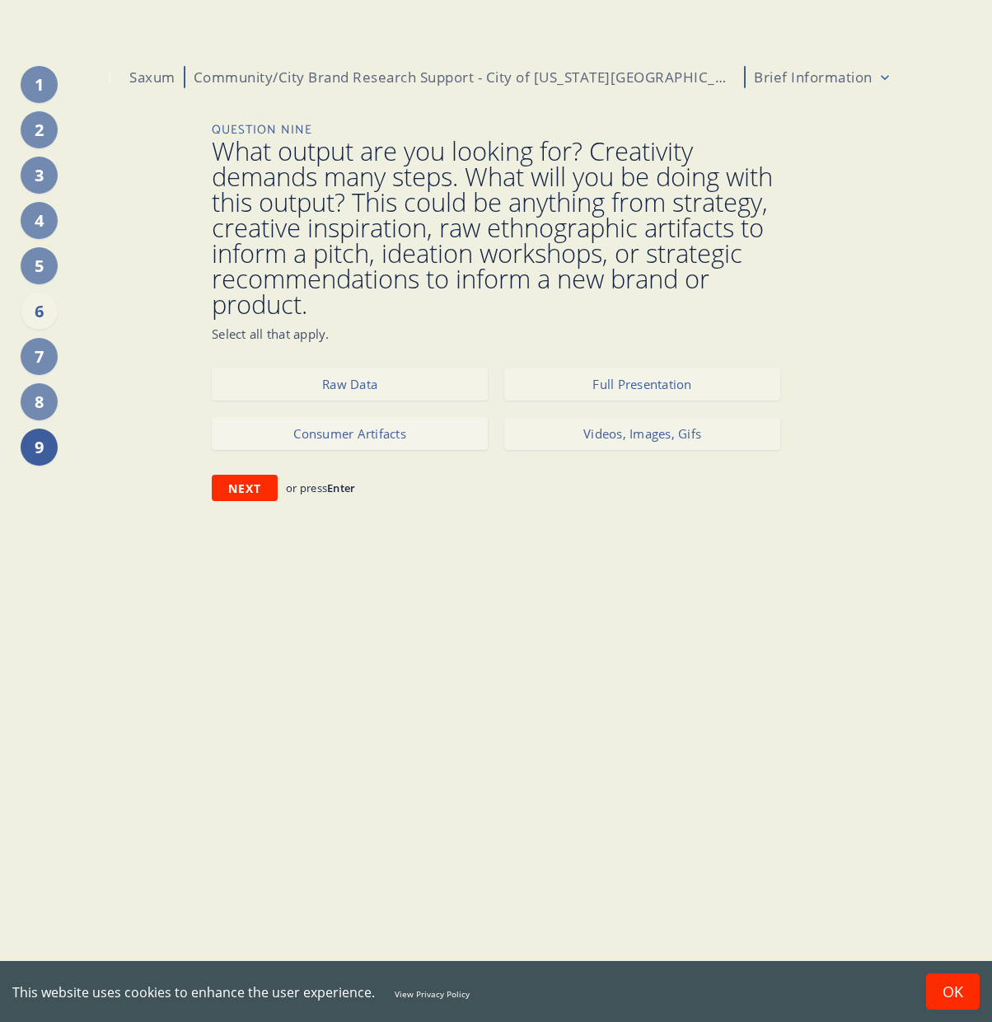
click at [454, 429] on button "Consumer Artifacts" at bounding box center [350, 433] width 276 height 33
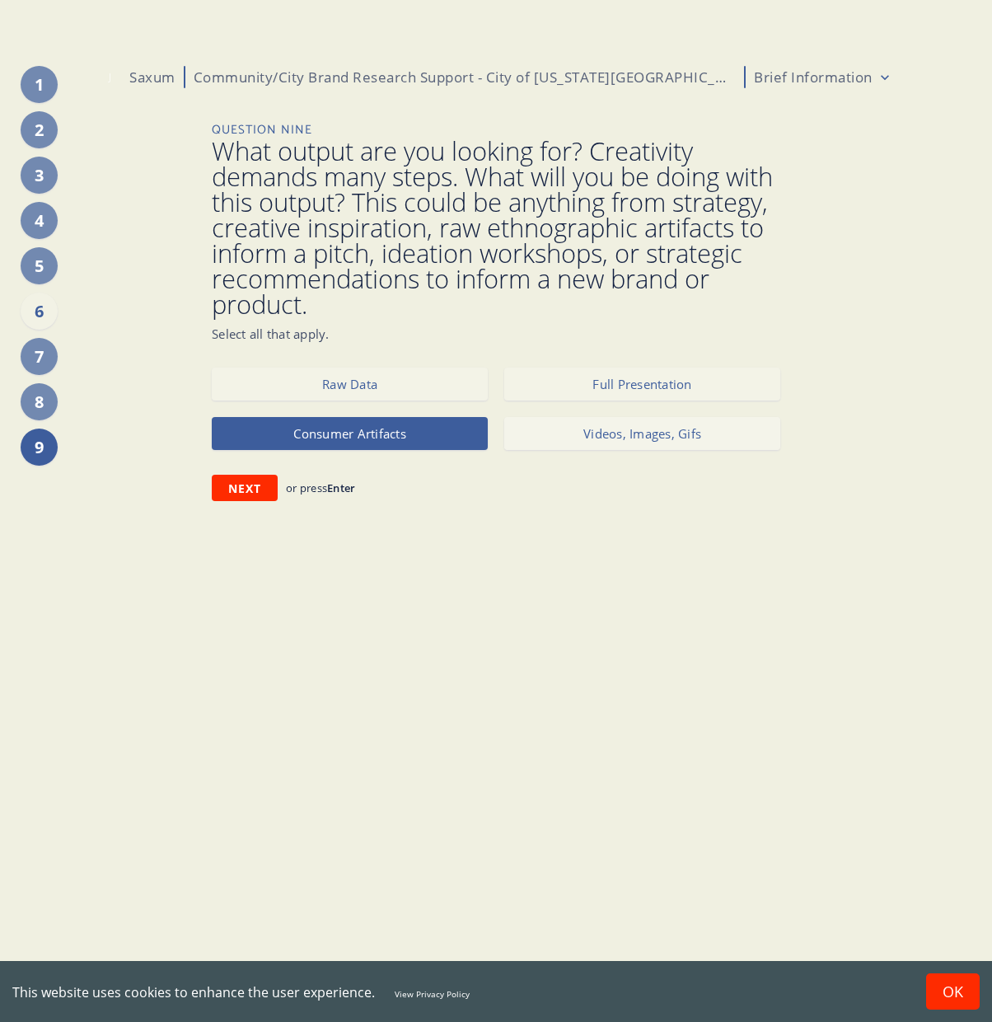
click at [552, 429] on button "Videos, Images, Gifs" at bounding box center [642, 433] width 276 height 33
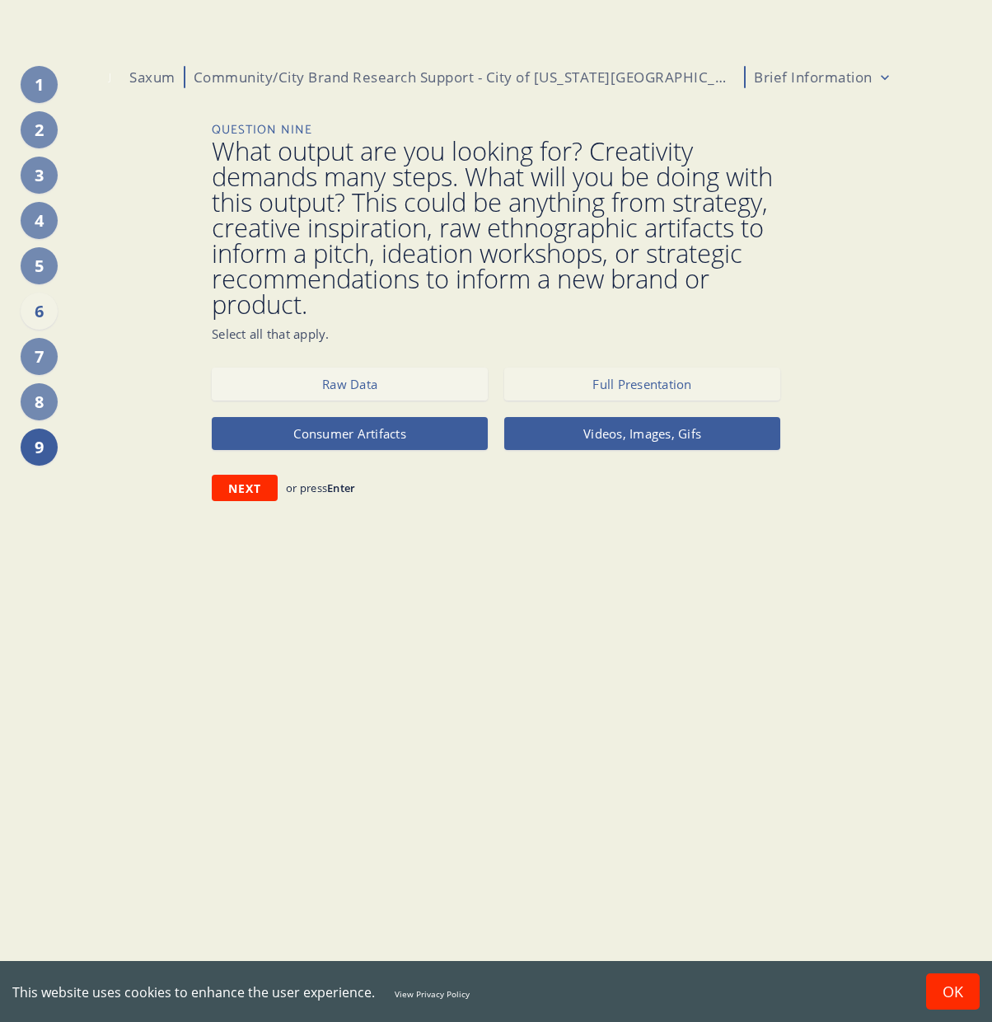
drag, startPoint x: 556, startPoint y: 389, endPoint x: 483, endPoint y: 390, distance: 73.3
click at [555, 389] on button "Full Presentation" at bounding box center [642, 384] width 276 height 33
click at [451, 389] on button "Raw Data" at bounding box center [350, 384] width 276 height 33
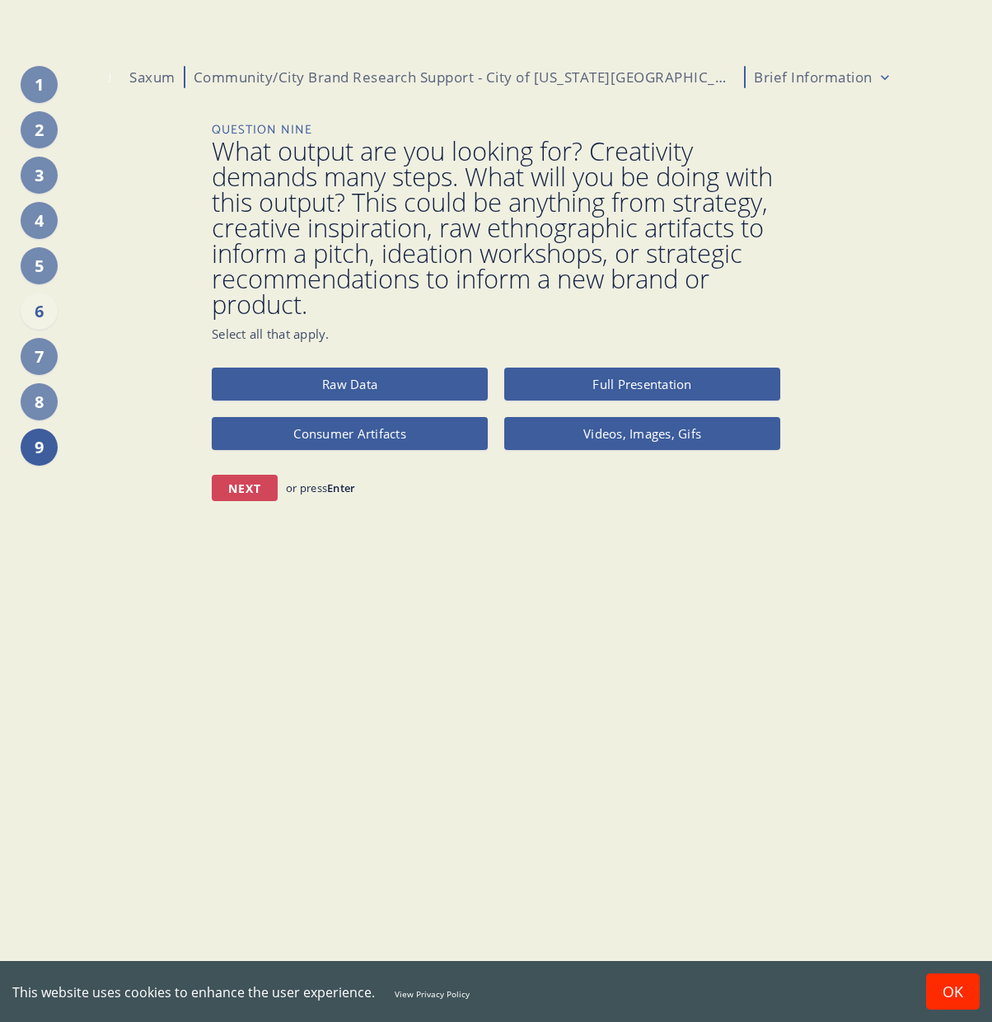
click at [239, 485] on button "Next" at bounding box center [245, 488] width 66 height 26
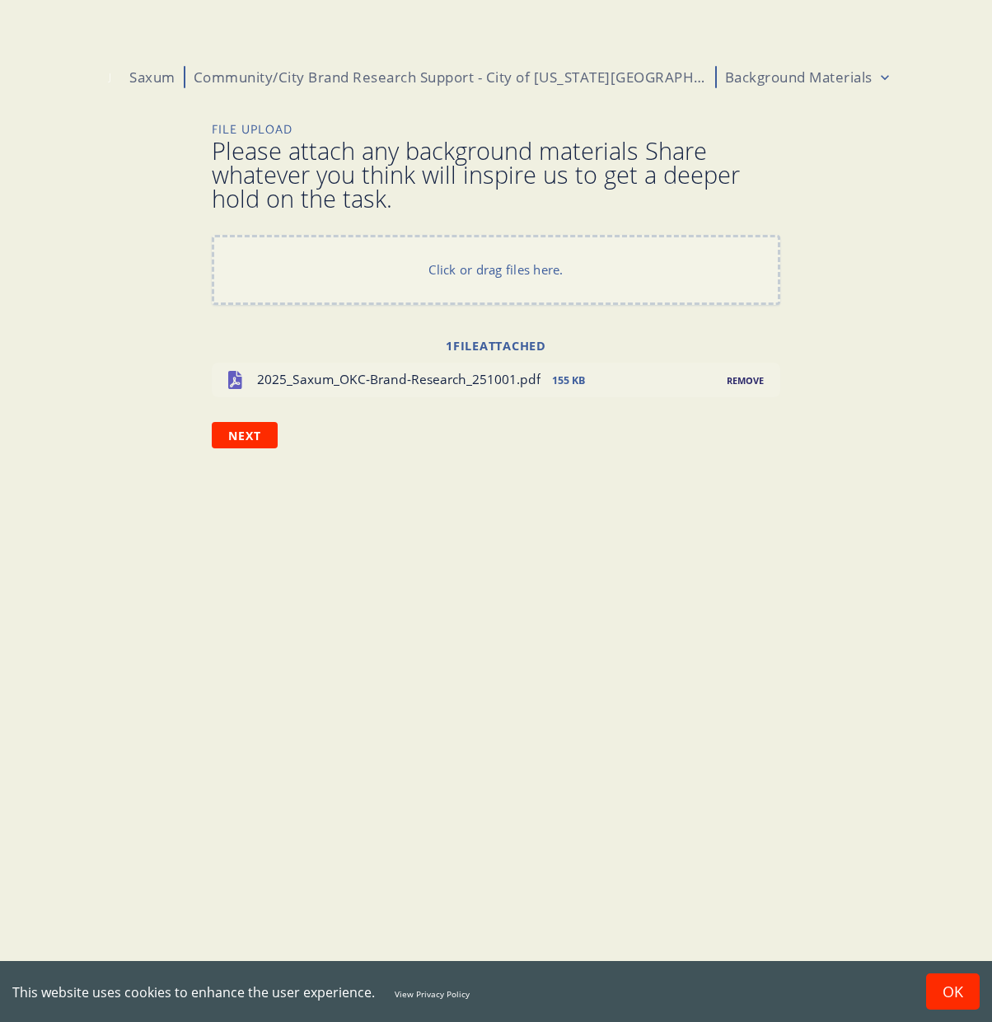
click at [525, 482] on div "J Saxum Community/City Brand Research Support - City of [US_STATE][GEOGRAPHIC_D…" at bounding box center [496, 511] width 794 height 1022
click at [250, 433] on button "Next" at bounding box center [245, 435] width 66 height 26
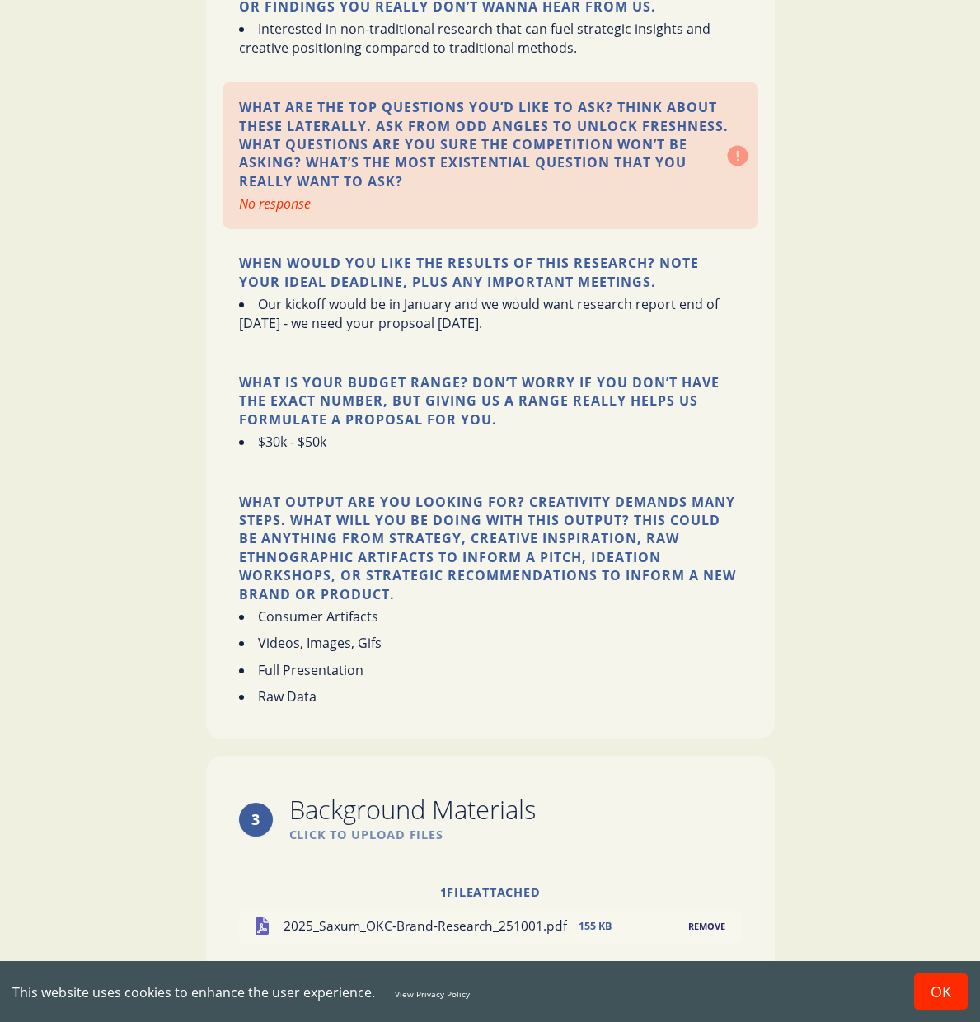
scroll to position [1571, 0]
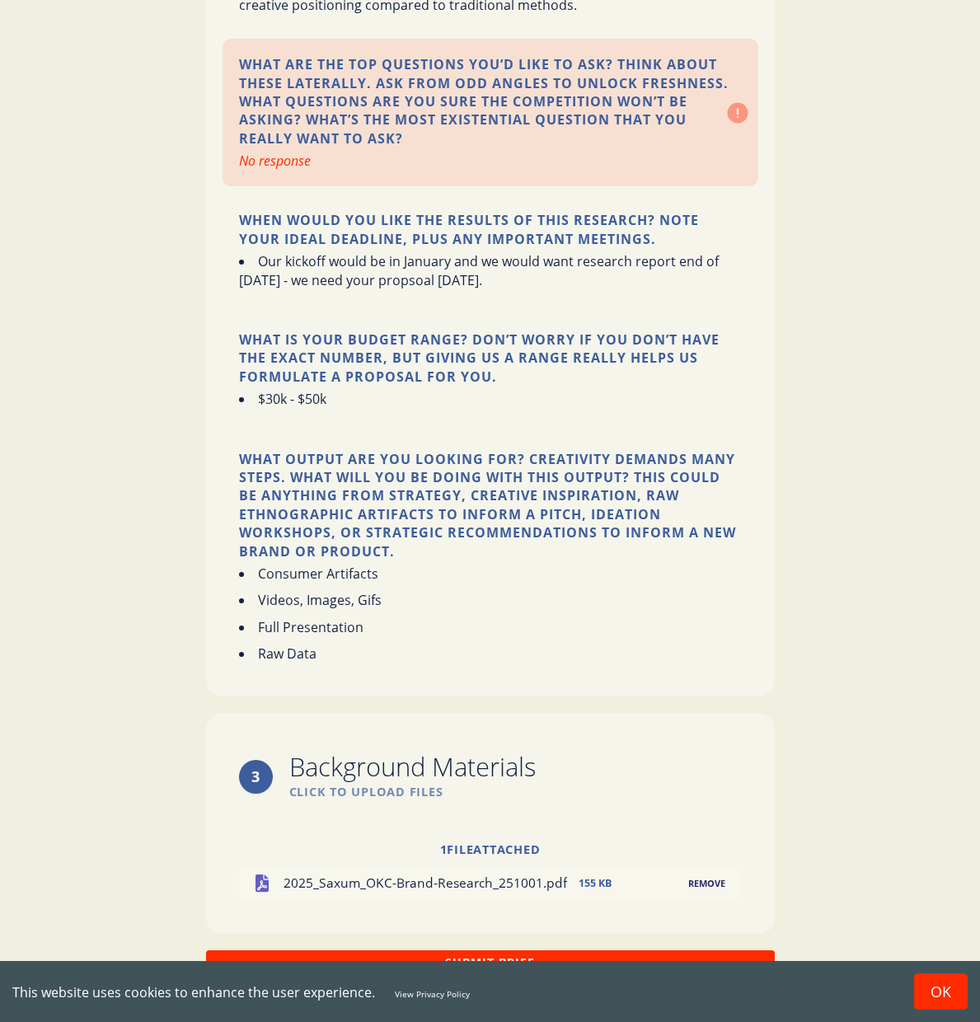
click at [509, 950] on button "Submit Brief" at bounding box center [490, 962] width 569 height 24
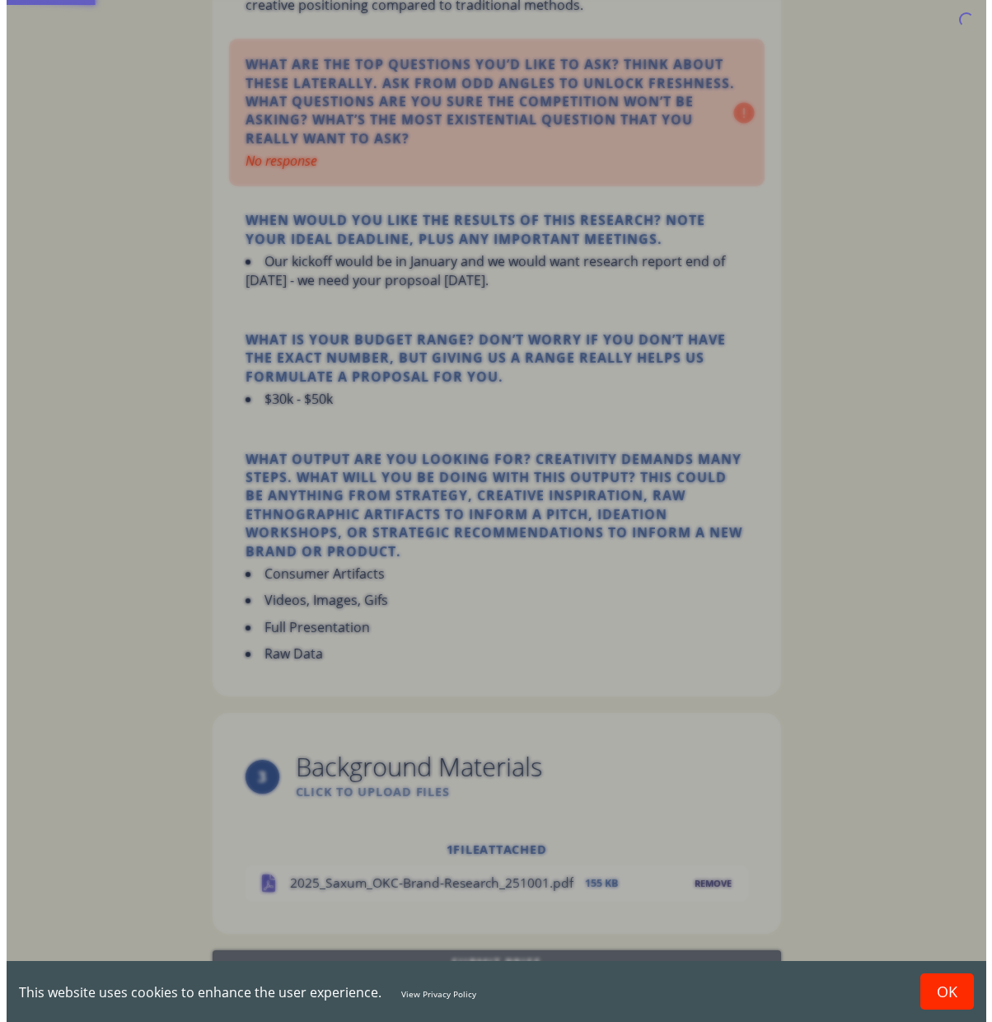
scroll to position [0, 0]
